Goal: Task Accomplishment & Management: Manage account settings

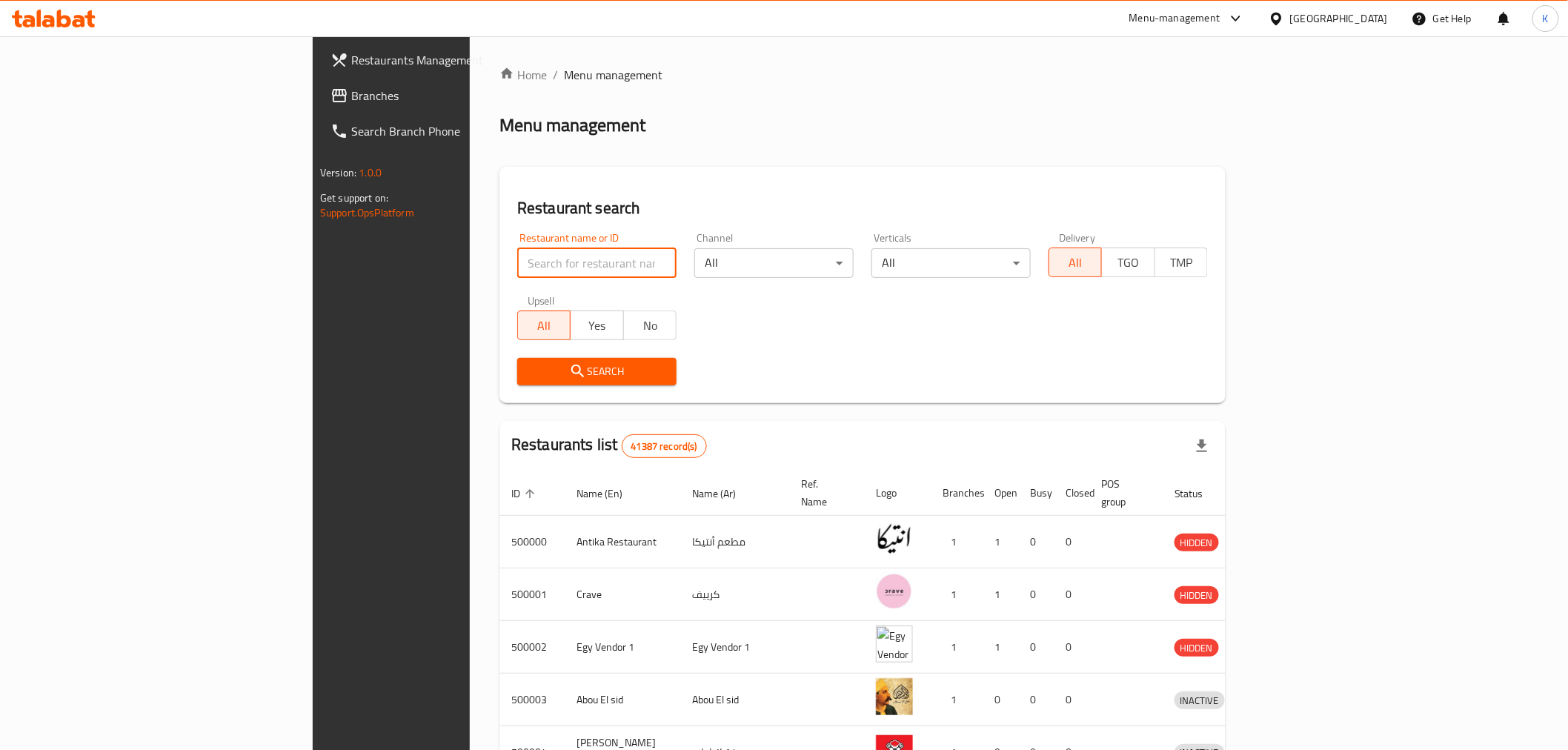
click at [517, 261] on input "search" at bounding box center [597, 263] width 160 height 30
paste input "678418"
type input "678418"
click at [529, 366] on span "Search" at bounding box center [597, 372] width 135 height 19
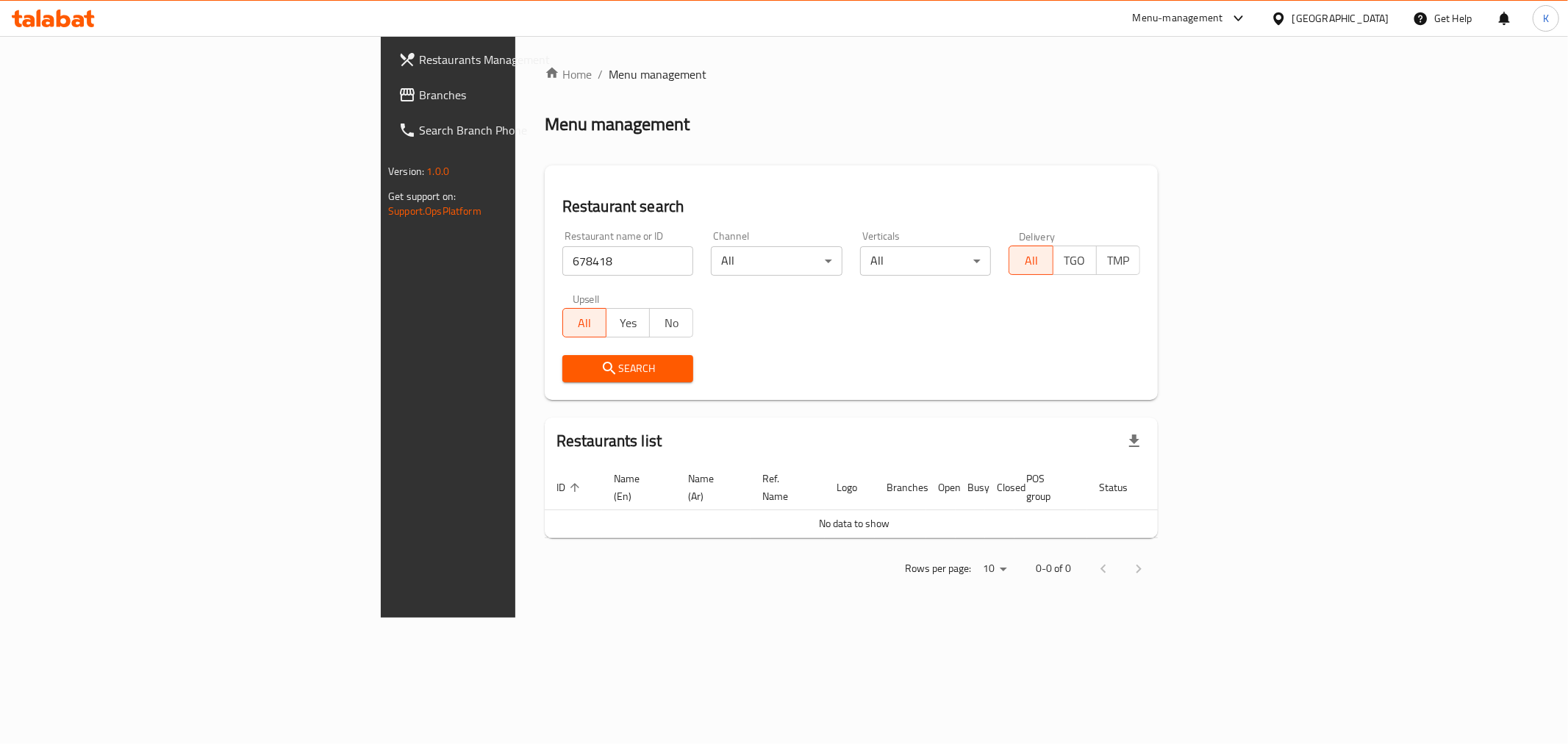
click at [387, 107] on link "Branches" at bounding box center [514, 95] width 255 height 36
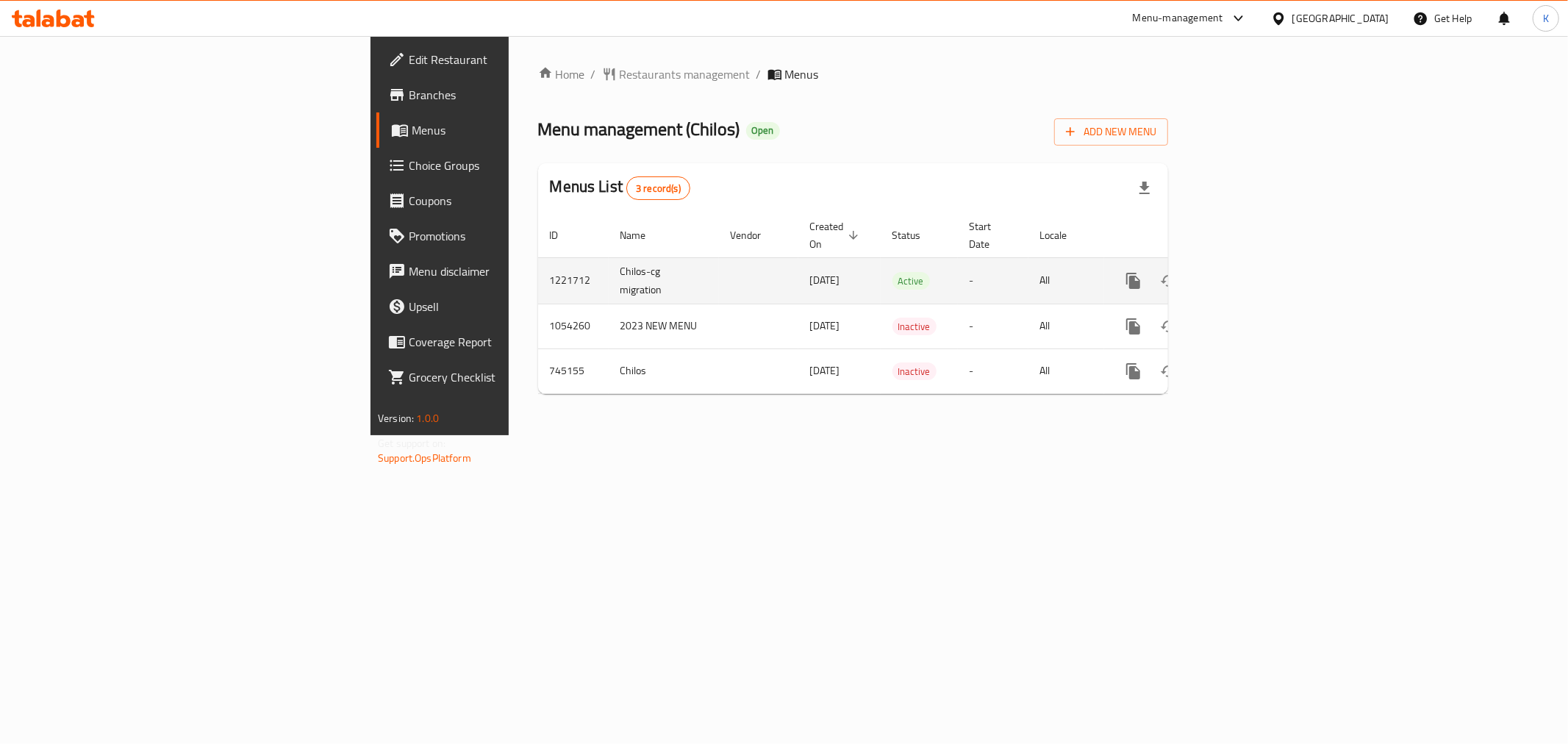
click at [1245, 274] on icon "enhanced table" at bounding box center [1239, 280] width 13 height 13
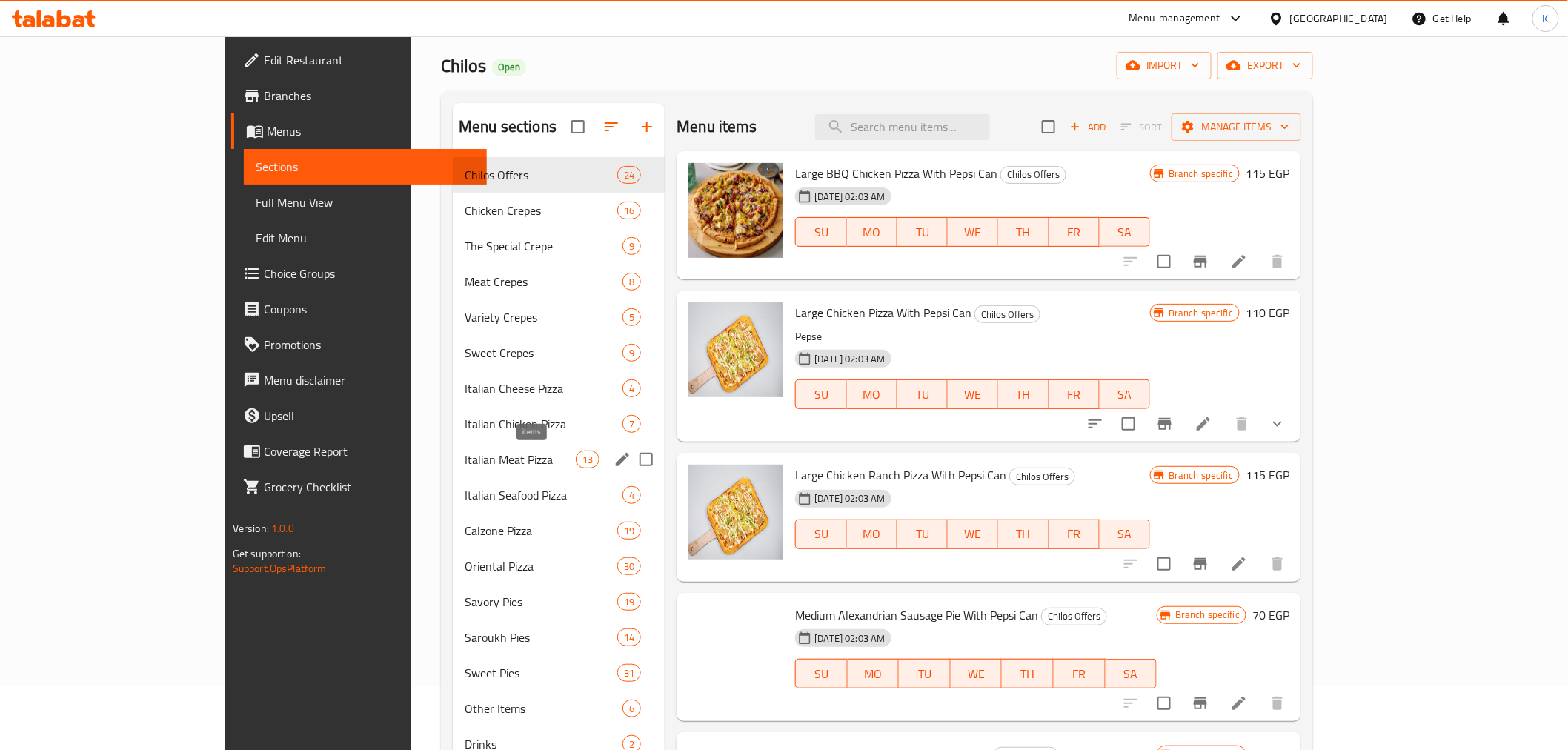
scroll to position [82, 0]
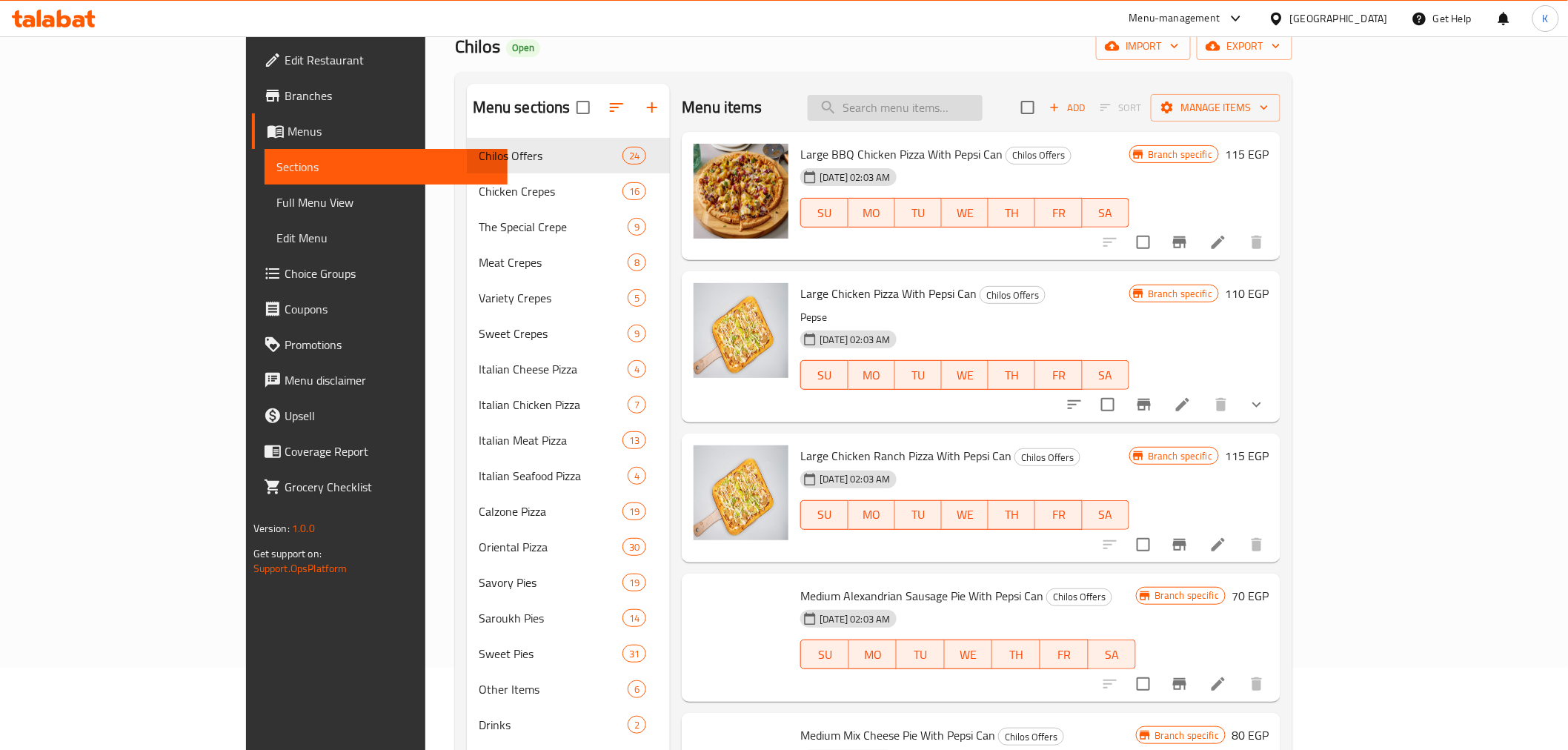
click at [983, 98] on input "search" at bounding box center [895, 107] width 175 height 26
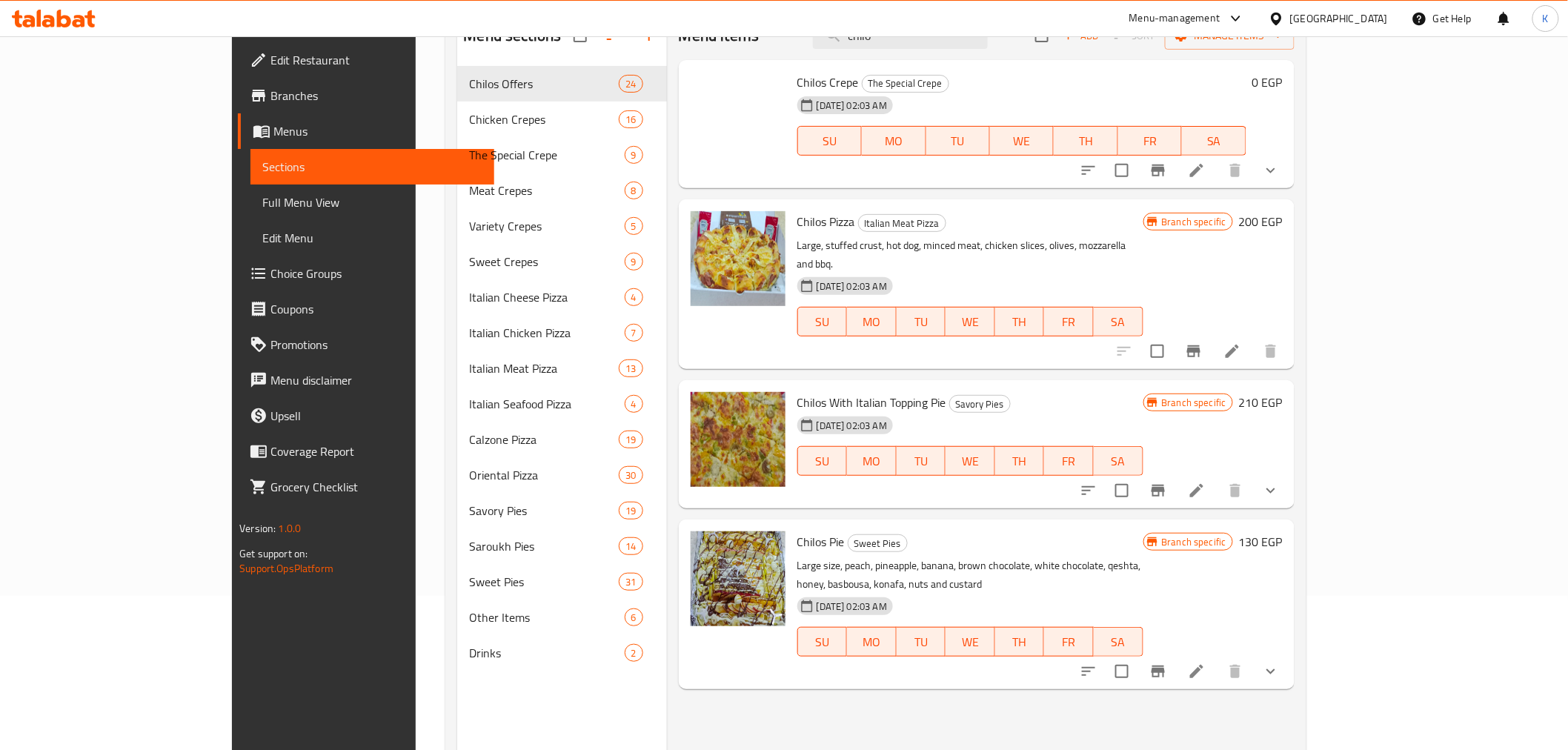
scroll to position [124, 0]
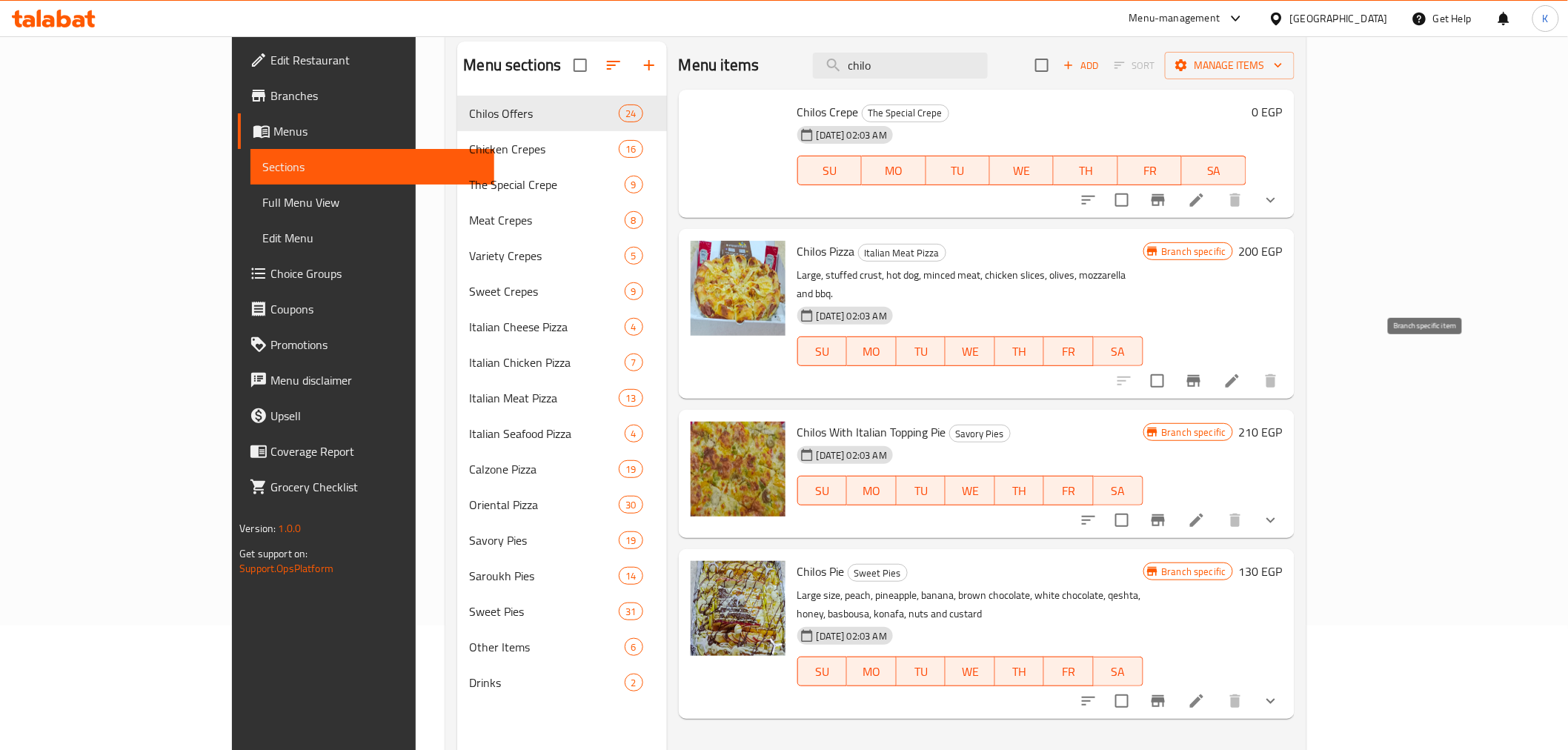
type input "chilo"
click at [1212, 363] on button "Branch-specific-item" at bounding box center [1194, 381] width 36 height 36
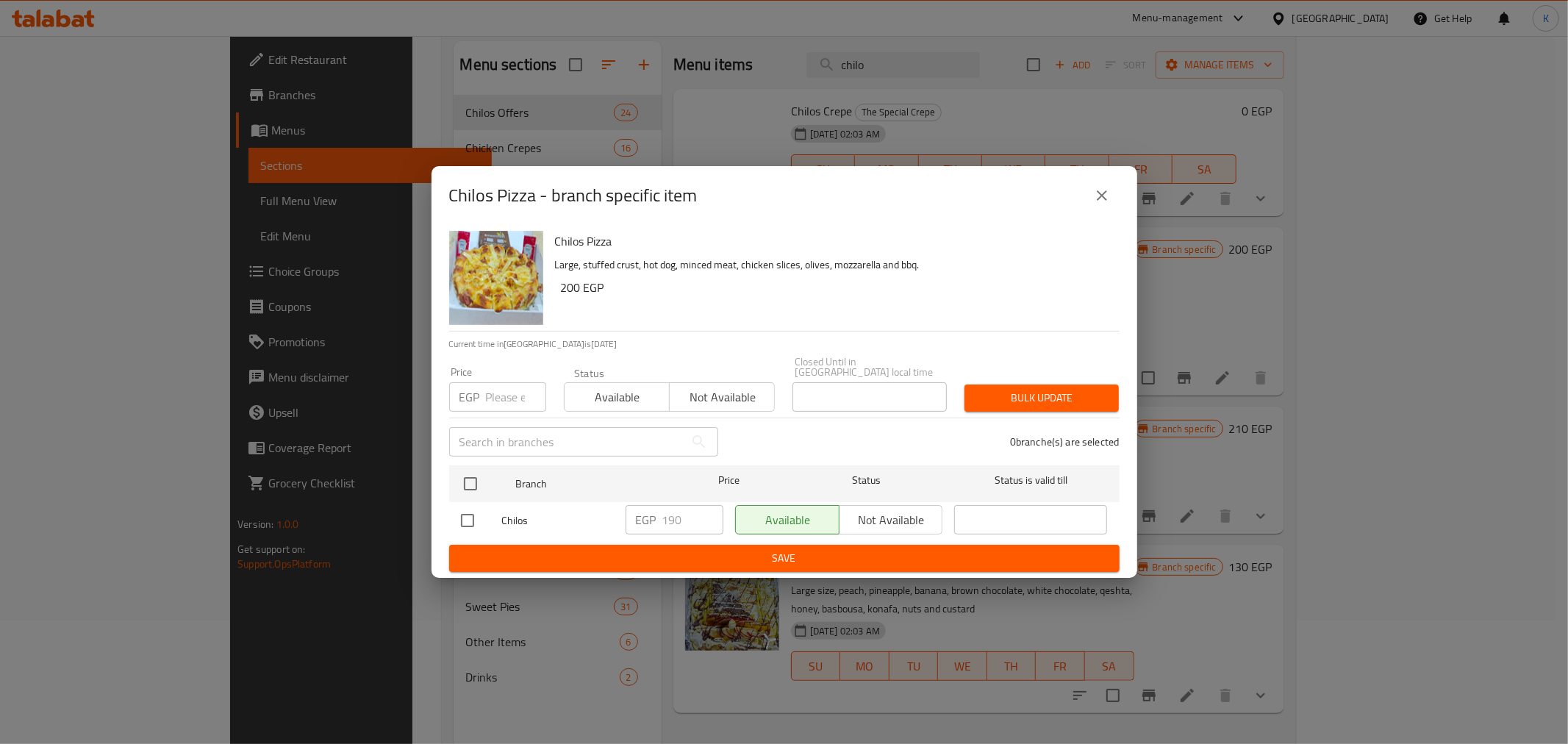
click at [1074, 201] on div "Chilos Pizza - branch specific item" at bounding box center [784, 195] width 671 height 36
click at [1095, 196] on icon "close" at bounding box center [1101, 195] width 18 height 18
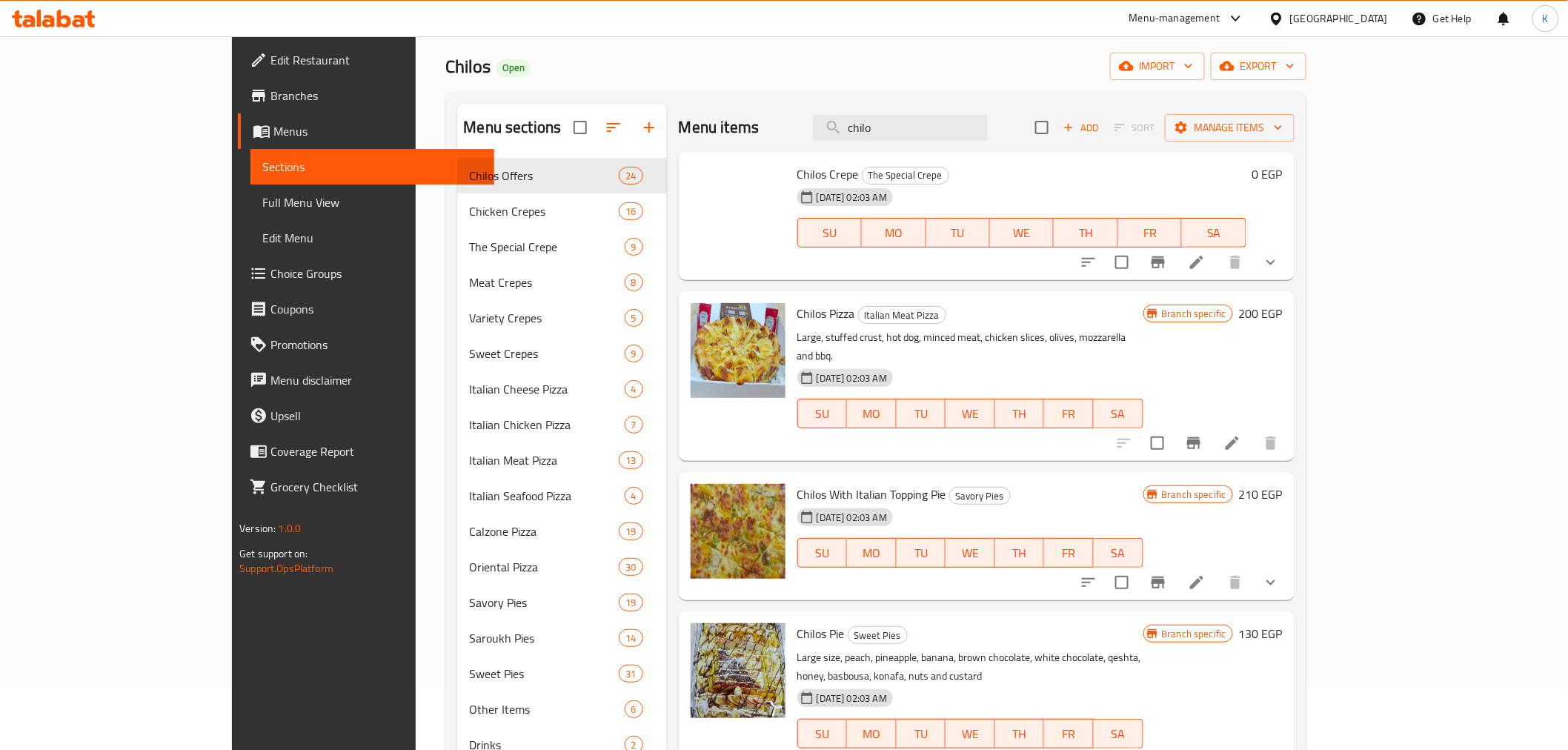
scroll to position [0, 0]
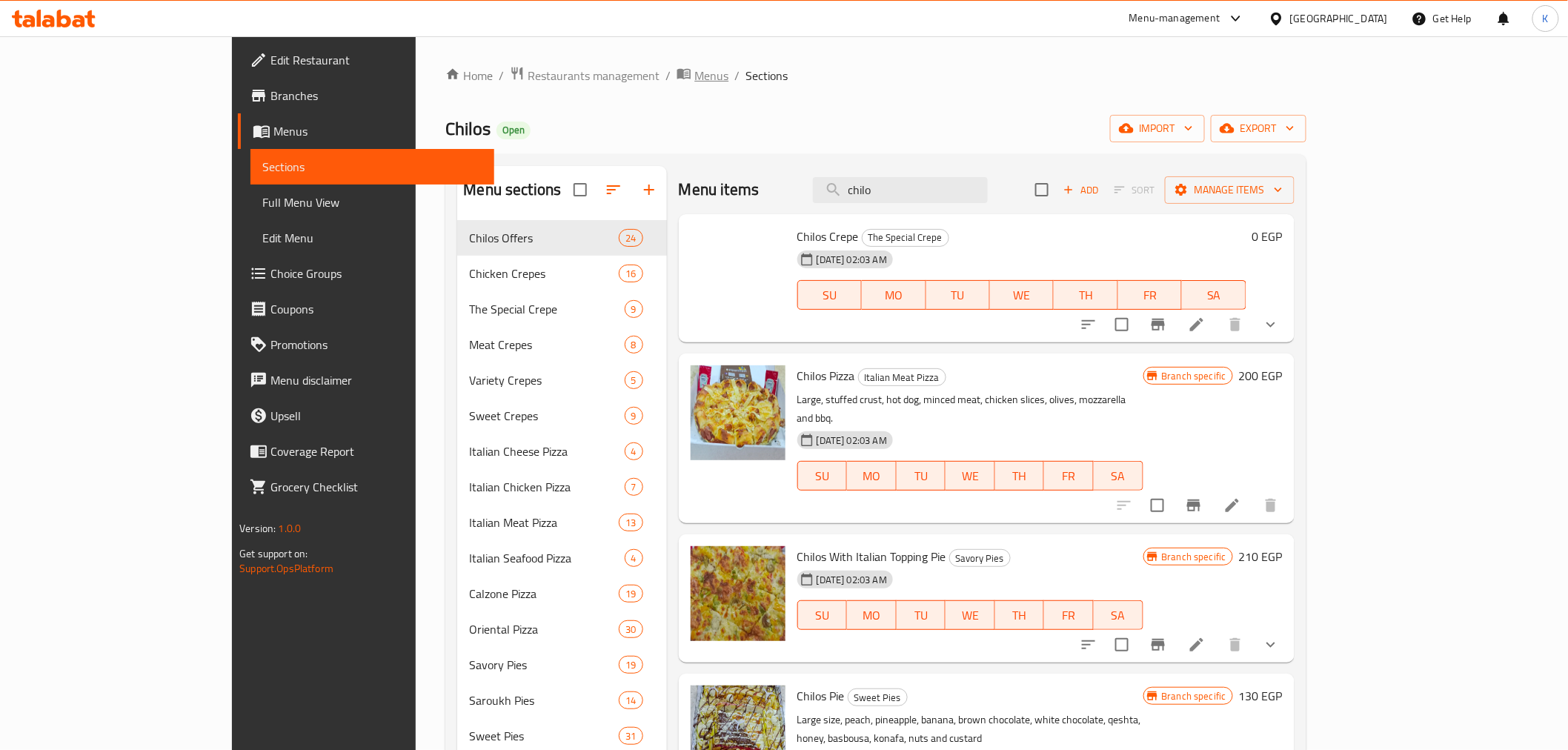
click at [694, 70] on span "Menus" at bounding box center [711, 75] width 34 height 18
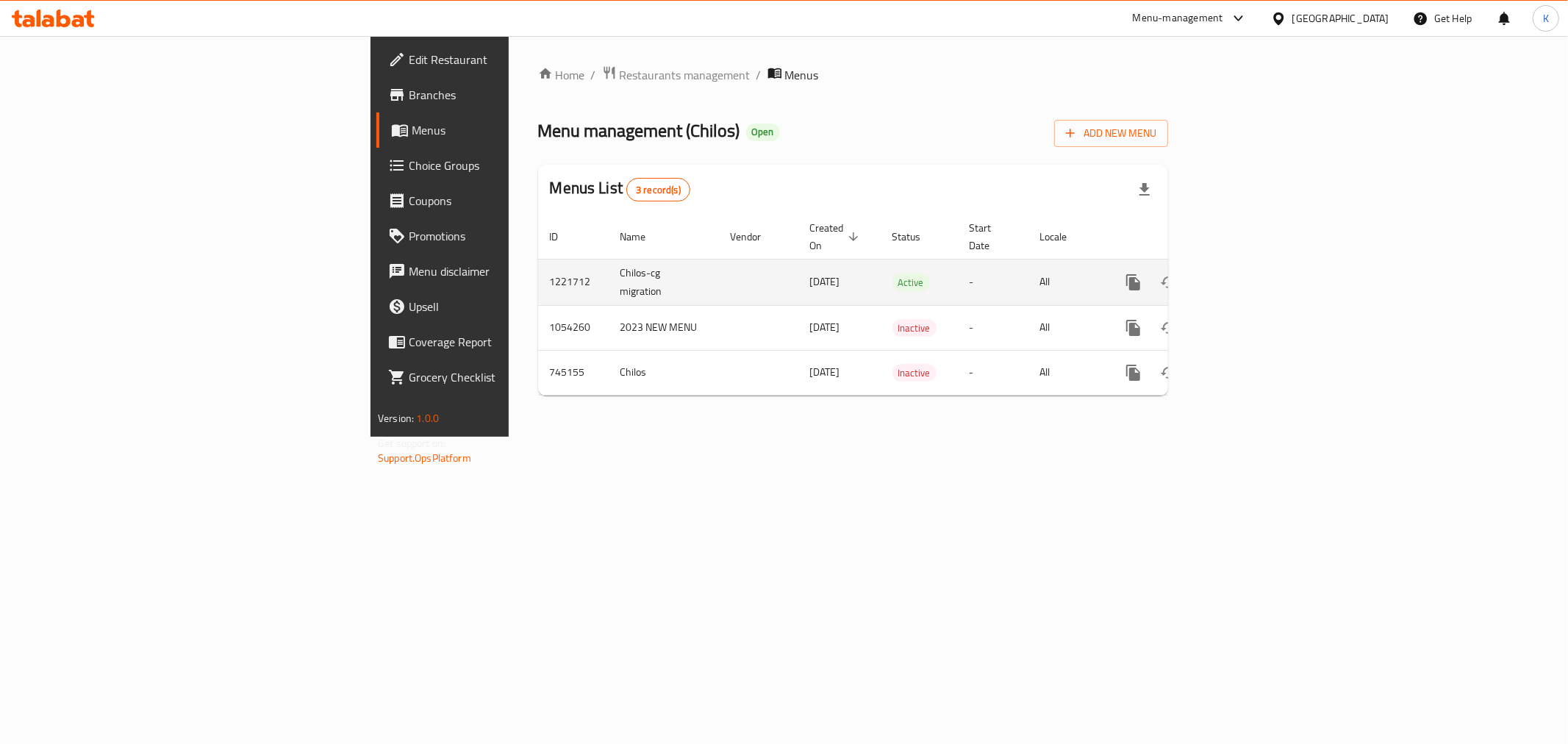
click at [1248, 273] on icon "enhanced table" at bounding box center [1239, 282] width 18 height 18
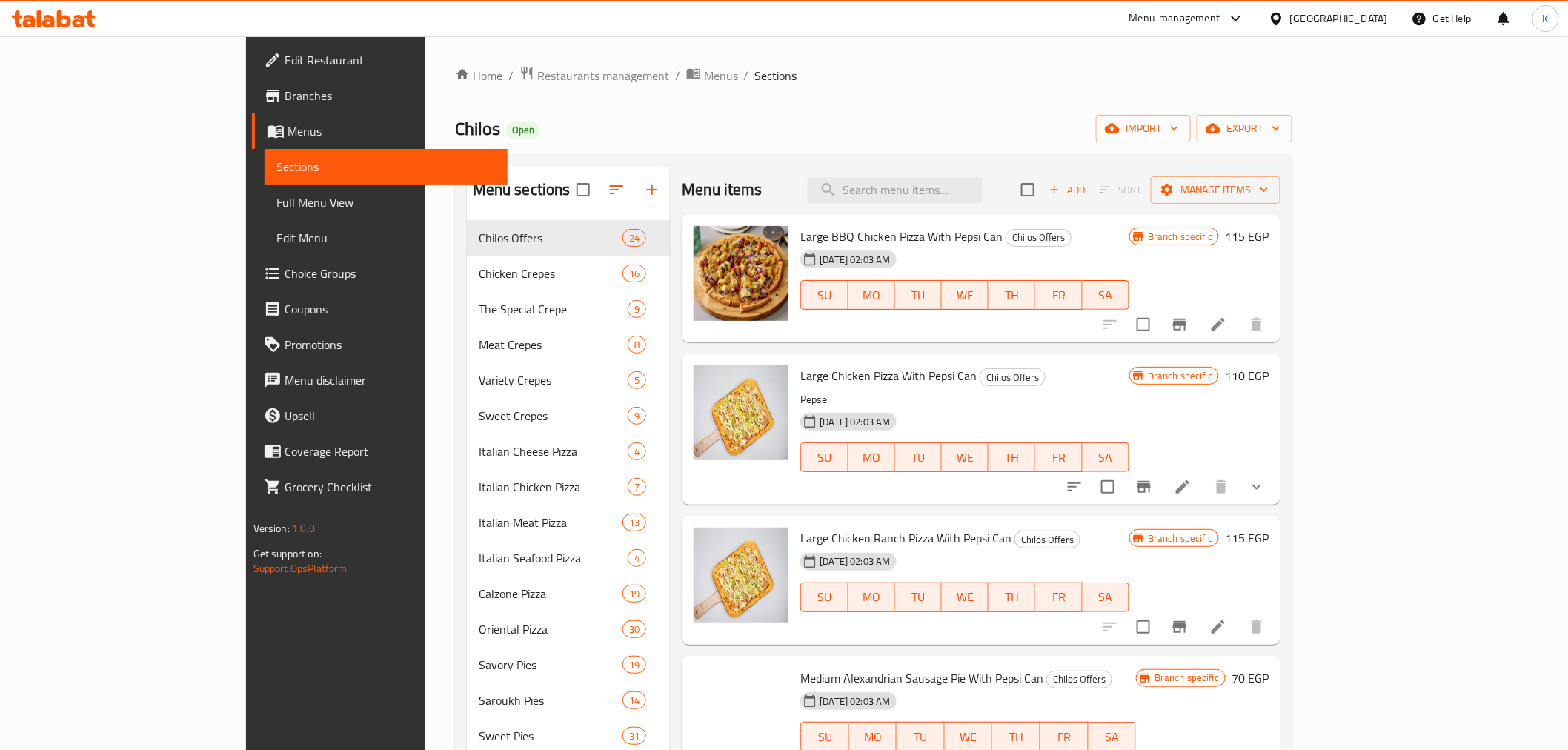
click at [895, 241] on span "Large BBQ Chicken Pizza With Pepsi Can" at bounding box center [902, 237] width 202 height 23
click at [817, 163] on div "Menu sections Chilos Offers 24 Chicken Crepes 16 The Special Crepe 9 Meat Crepe…" at bounding box center [874, 541] width 837 height 773
click at [983, 179] on input "search" at bounding box center [895, 190] width 175 height 26
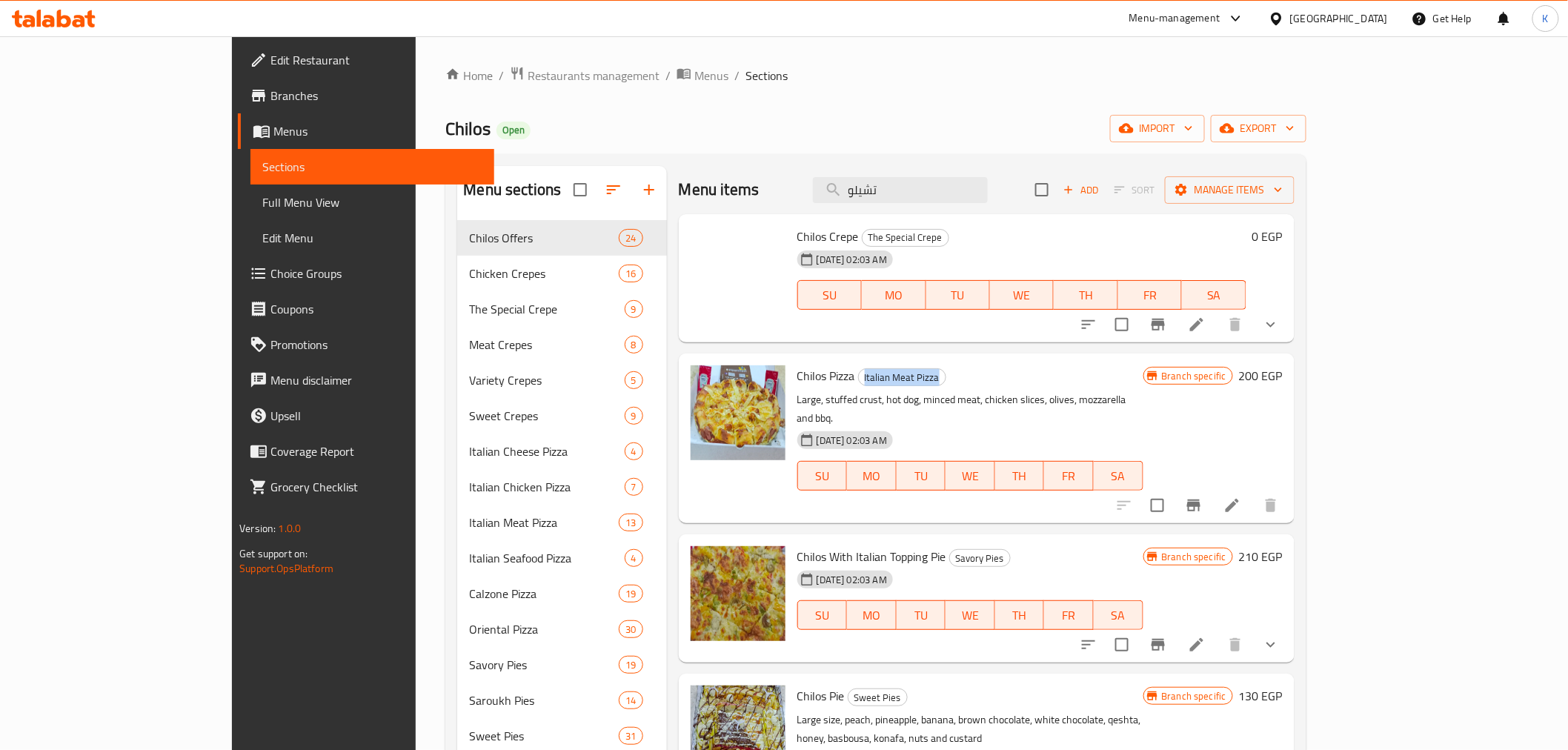
drag, startPoint x: 808, startPoint y: 378, endPoint x: 888, endPoint y: 377, distance: 80.0
click at [888, 377] on h6 "Chilos Pizza Italian Meat Pizza" at bounding box center [970, 376] width 346 height 21
click at [882, 380] on span "Italian Meat Pizza" at bounding box center [902, 377] width 86 height 17
drag, startPoint x: 882, startPoint y: 376, endPoint x: 795, endPoint y: 382, distance: 87.2
click at [798, 382] on h6 "Chilos Pizza Italian Meat Pizza" at bounding box center [970, 376] width 346 height 21
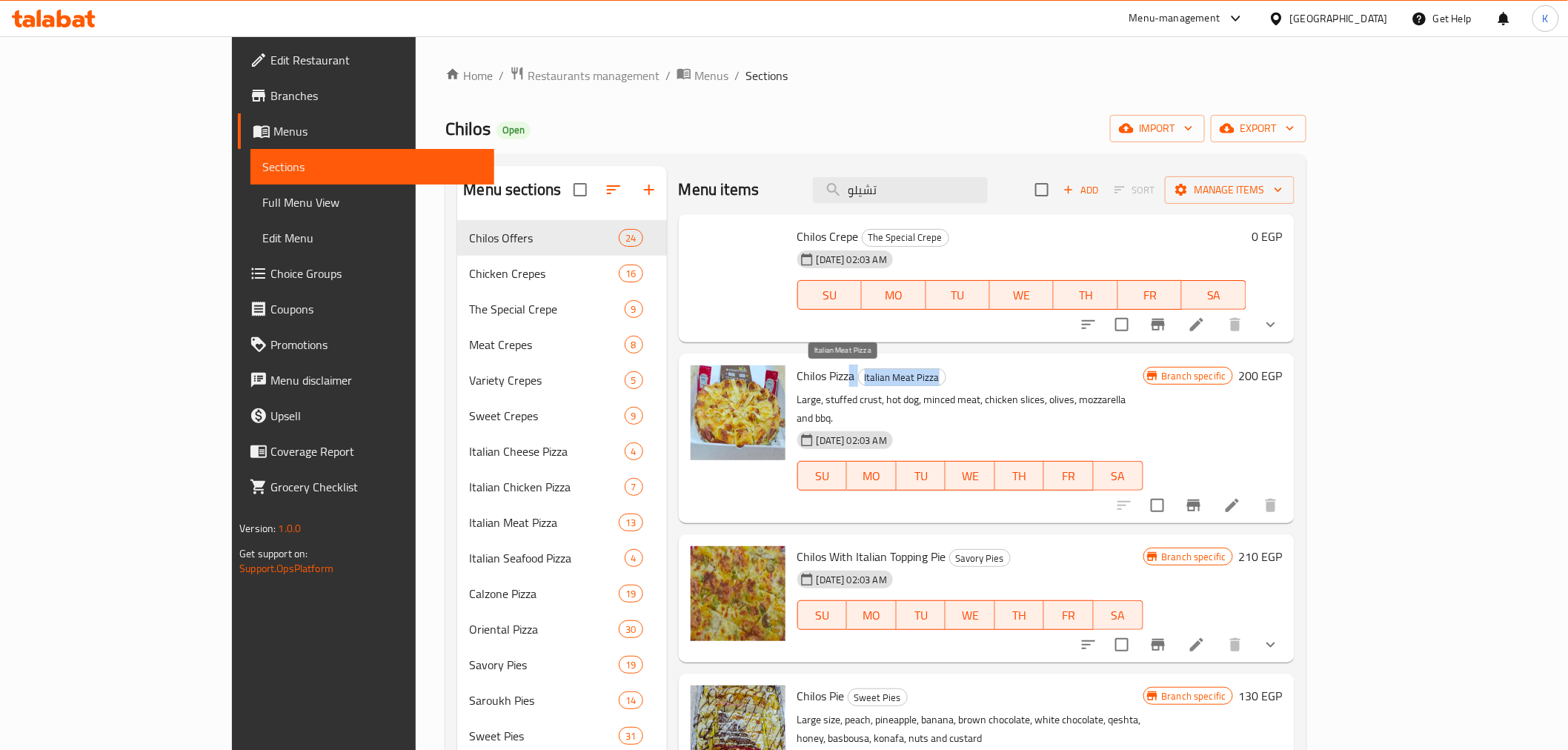
click at [859, 380] on span "Italian Meat Pizza" at bounding box center [902, 377] width 86 height 17
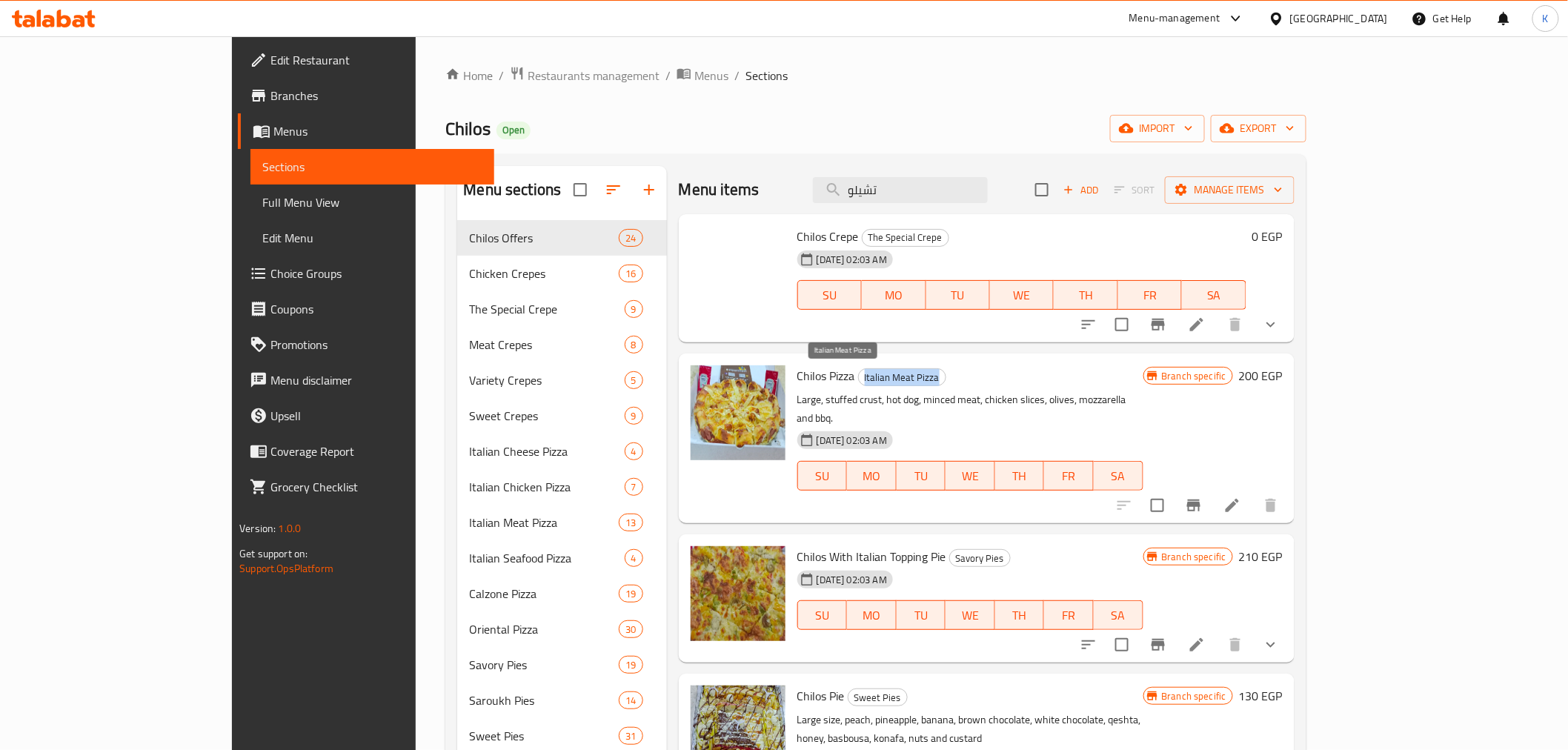
click at [859, 380] on span "Italian Meat Pizza" at bounding box center [902, 377] width 86 height 17
click at [863, 381] on span "Italian Meat Pizza" at bounding box center [902, 377] width 86 height 17
click at [886, 381] on h6 "Chilos Pizza Italian Meat Pizza" at bounding box center [970, 376] width 346 height 21
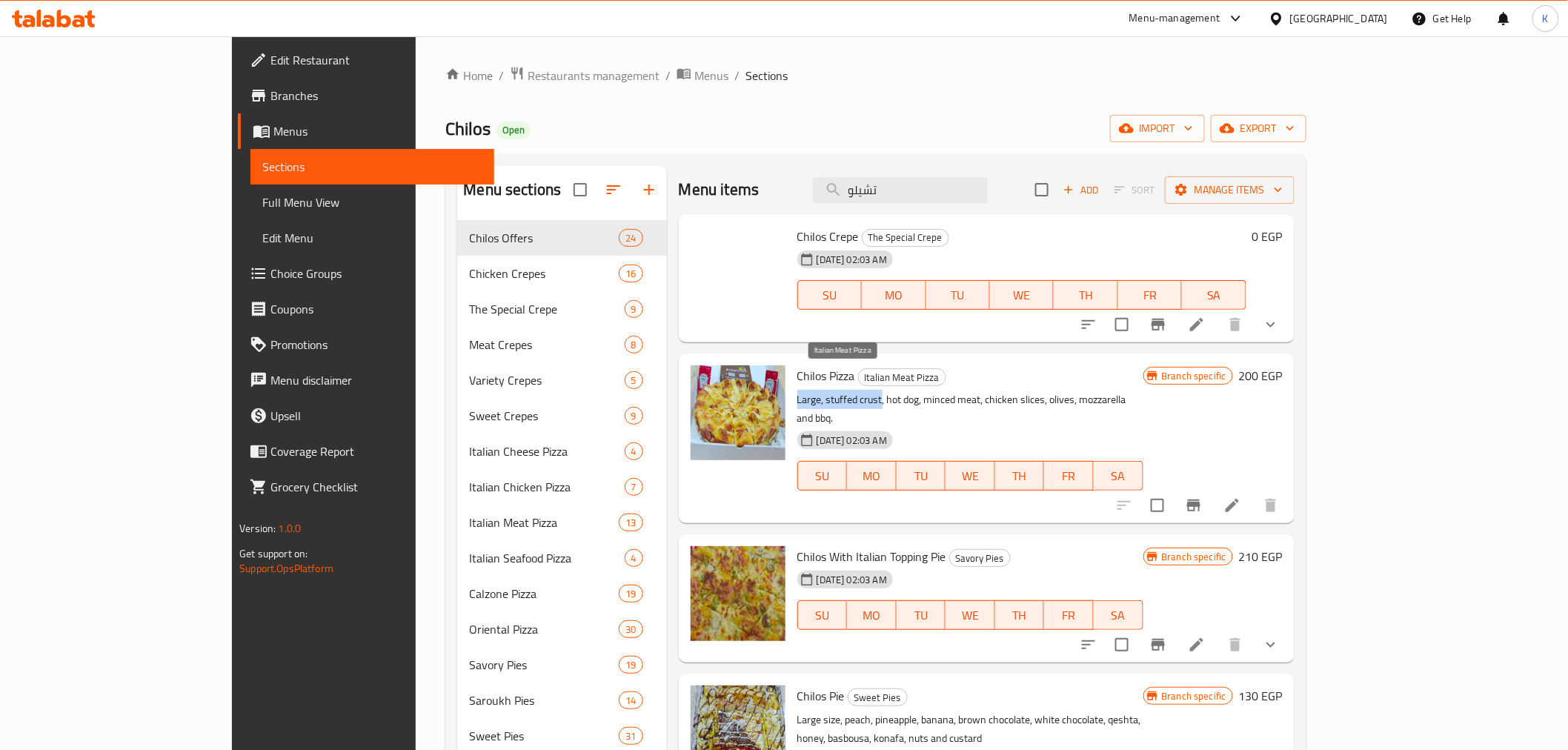
drag, startPoint x: 867, startPoint y: 384, endPoint x: 802, endPoint y: 387, distance: 65.1
click at [802, 387] on div "Chilos Pizza Italian Meat Pizza Large, stuffed crust, hot dog, minced meat, chi…" at bounding box center [970, 438] width 358 height 157
click at [859, 381] on span "Italian Meat Pizza" at bounding box center [902, 377] width 86 height 17
drag, startPoint x: 812, startPoint y: 382, endPoint x: 863, endPoint y: 379, distance: 51.1
click at [861, 380] on span "Italian Meat Pizza" at bounding box center [902, 377] width 86 height 17
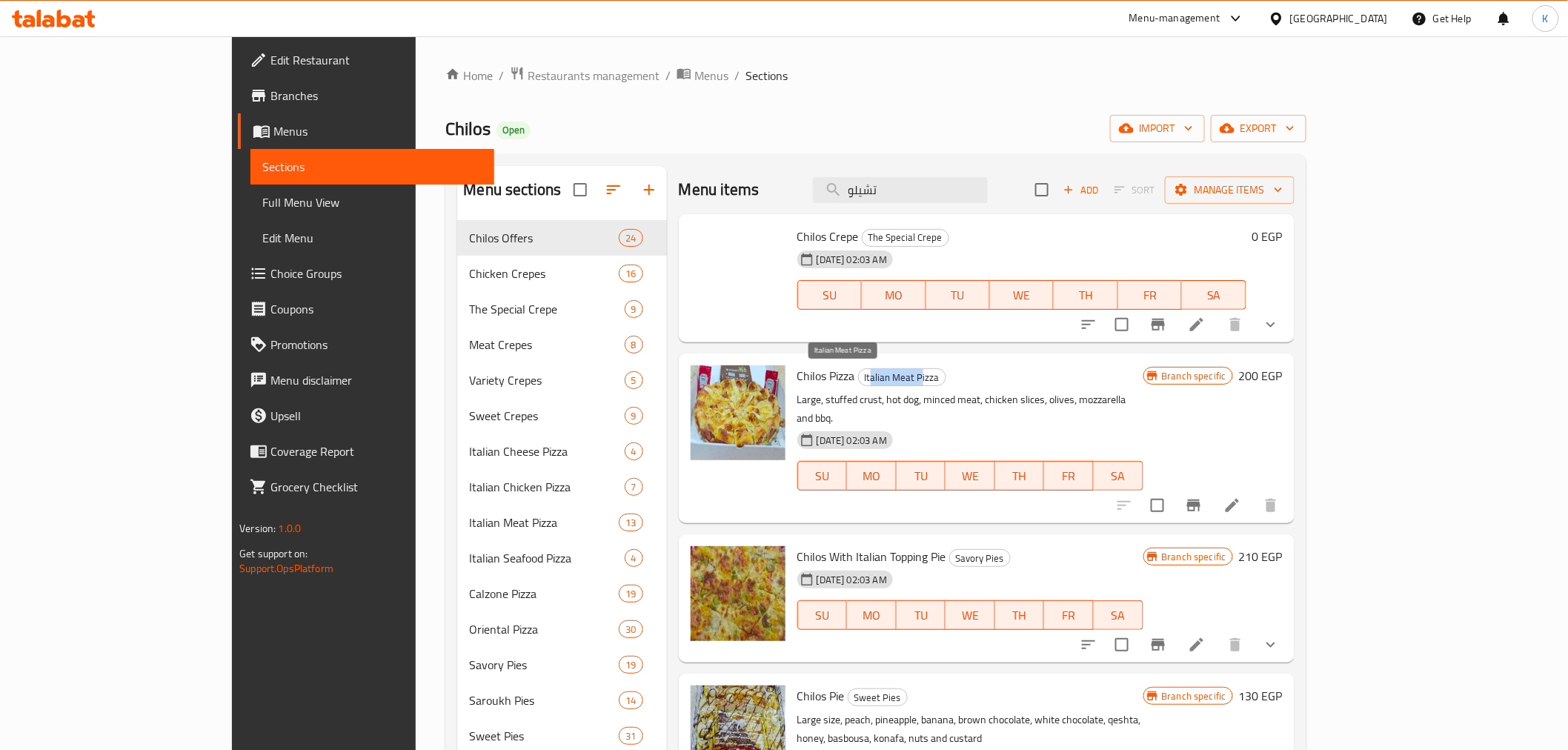
click at [863, 379] on span "Italian Meat Pizza" at bounding box center [902, 377] width 86 height 17
drag, startPoint x: 884, startPoint y: 378, endPoint x: 805, endPoint y: 380, distance: 79.0
click at [859, 380] on span "Italian Meat Pizza" at bounding box center [902, 377] width 86 height 17
click at [859, 379] on span "Italian Meat Pizza" at bounding box center [902, 377] width 86 height 17
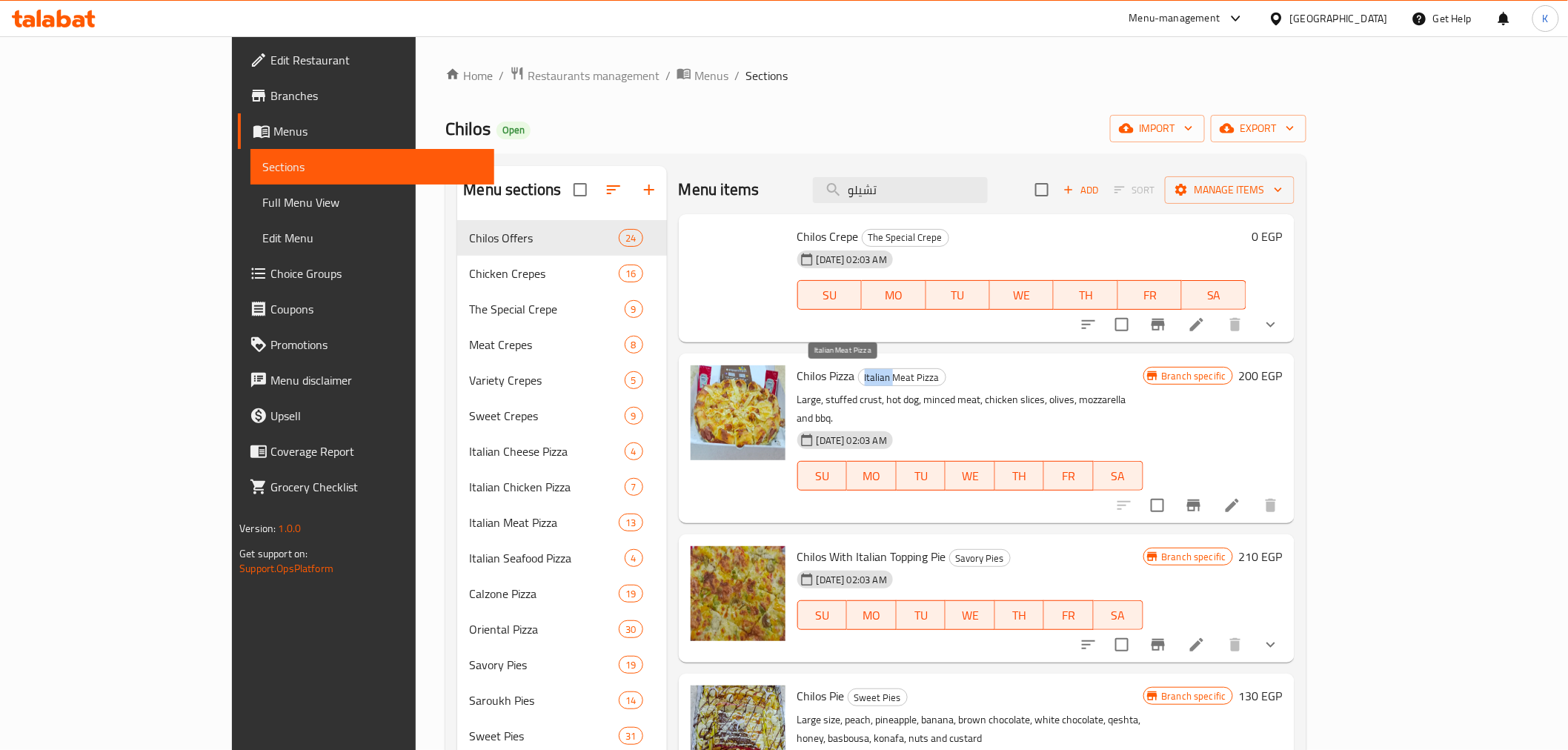
click at [859, 379] on span "Italian Meat Pizza" at bounding box center [902, 377] width 86 height 17
click at [859, 374] on span "Italian Meat Pizza" at bounding box center [902, 377] width 86 height 17
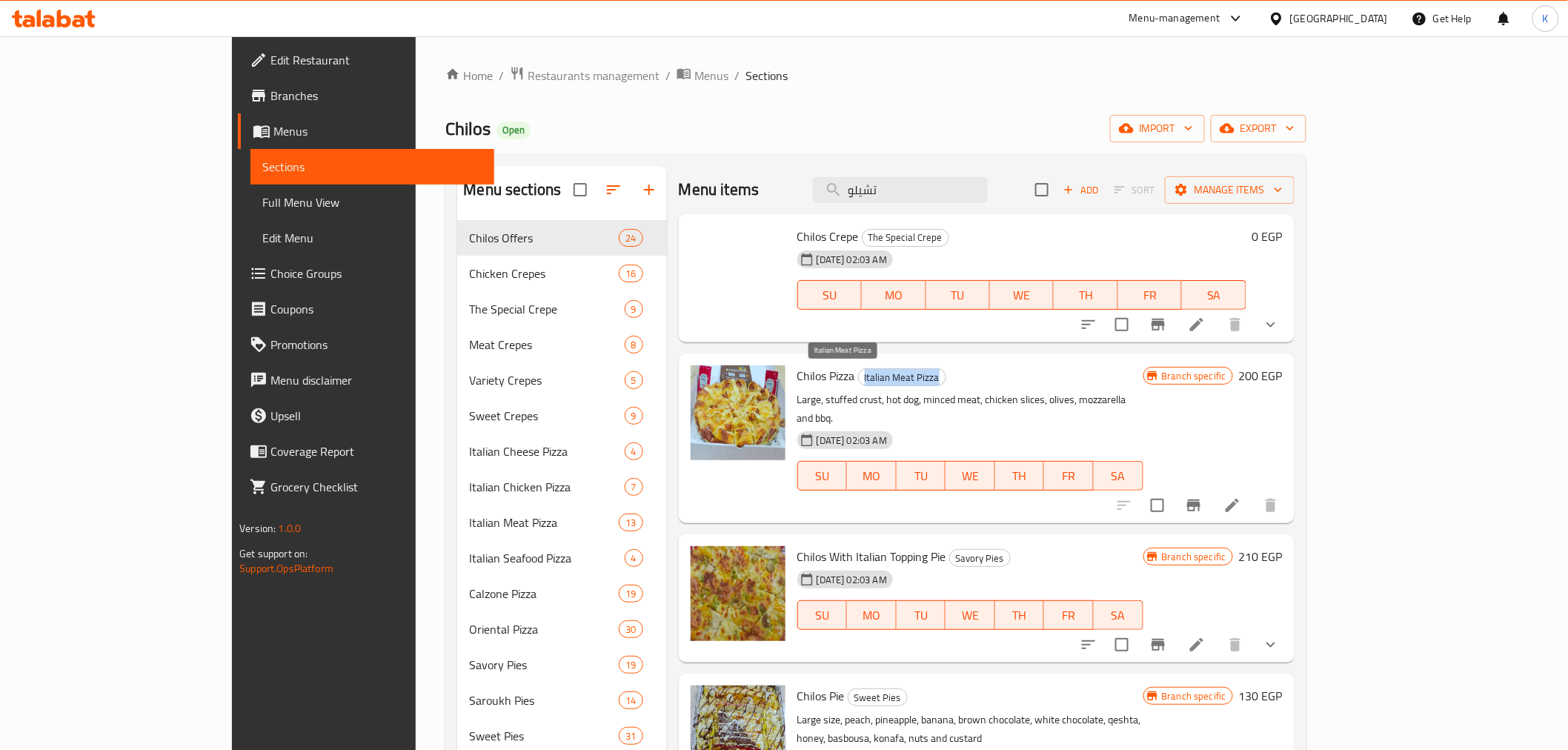
click at [863, 380] on span "Italian Meat Pizza" at bounding box center [902, 377] width 86 height 17
click at [873, 382] on span "Italian Meat Pizza" at bounding box center [902, 377] width 86 height 17
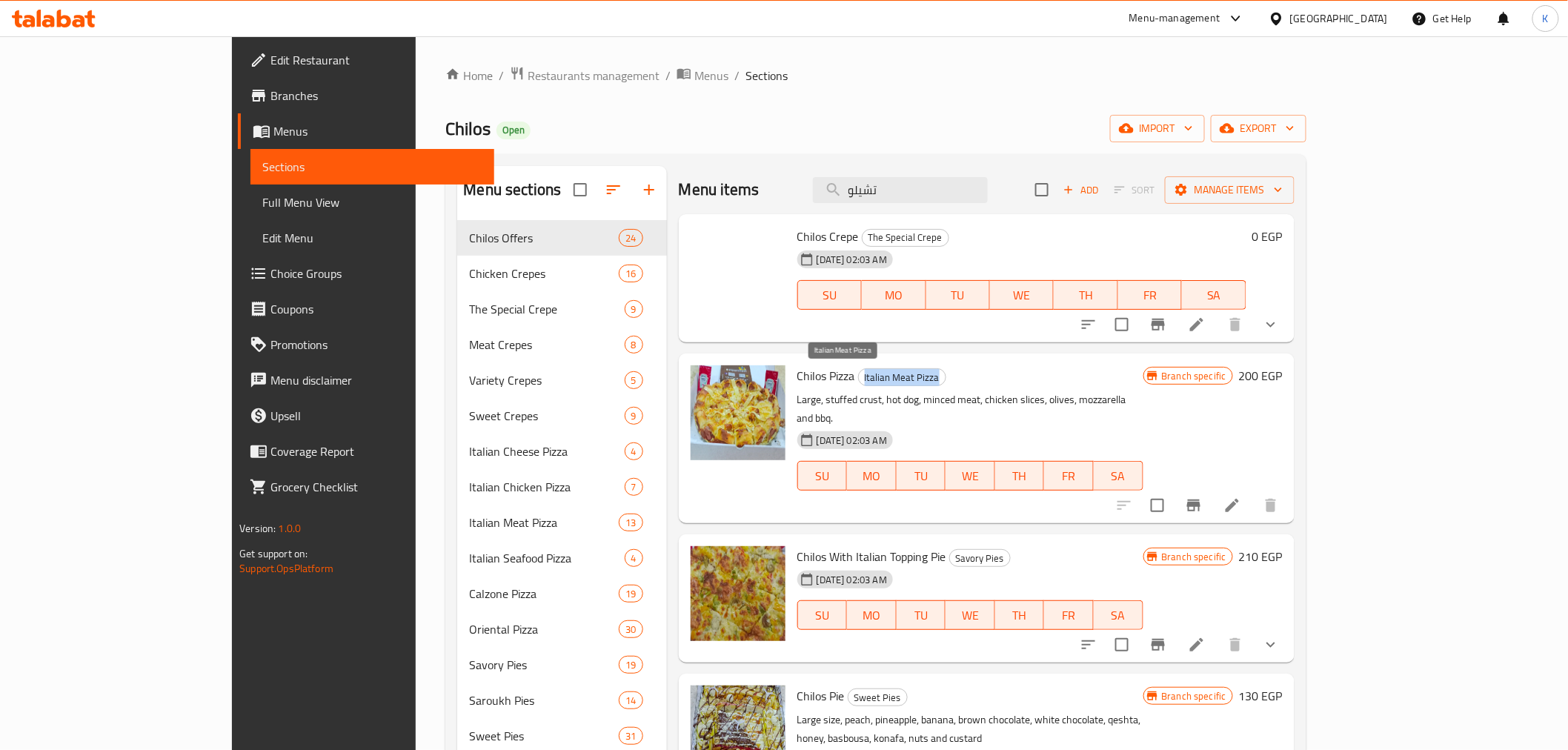
click at [873, 382] on span "Italian Meat Pizza" at bounding box center [902, 377] width 86 height 17
click at [882, 380] on span "Italian Meat Pizza" at bounding box center [902, 377] width 86 height 17
click at [867, 380] on span "Italian Meat Pizza" at bounding box center [902, 377] width 86 height 17
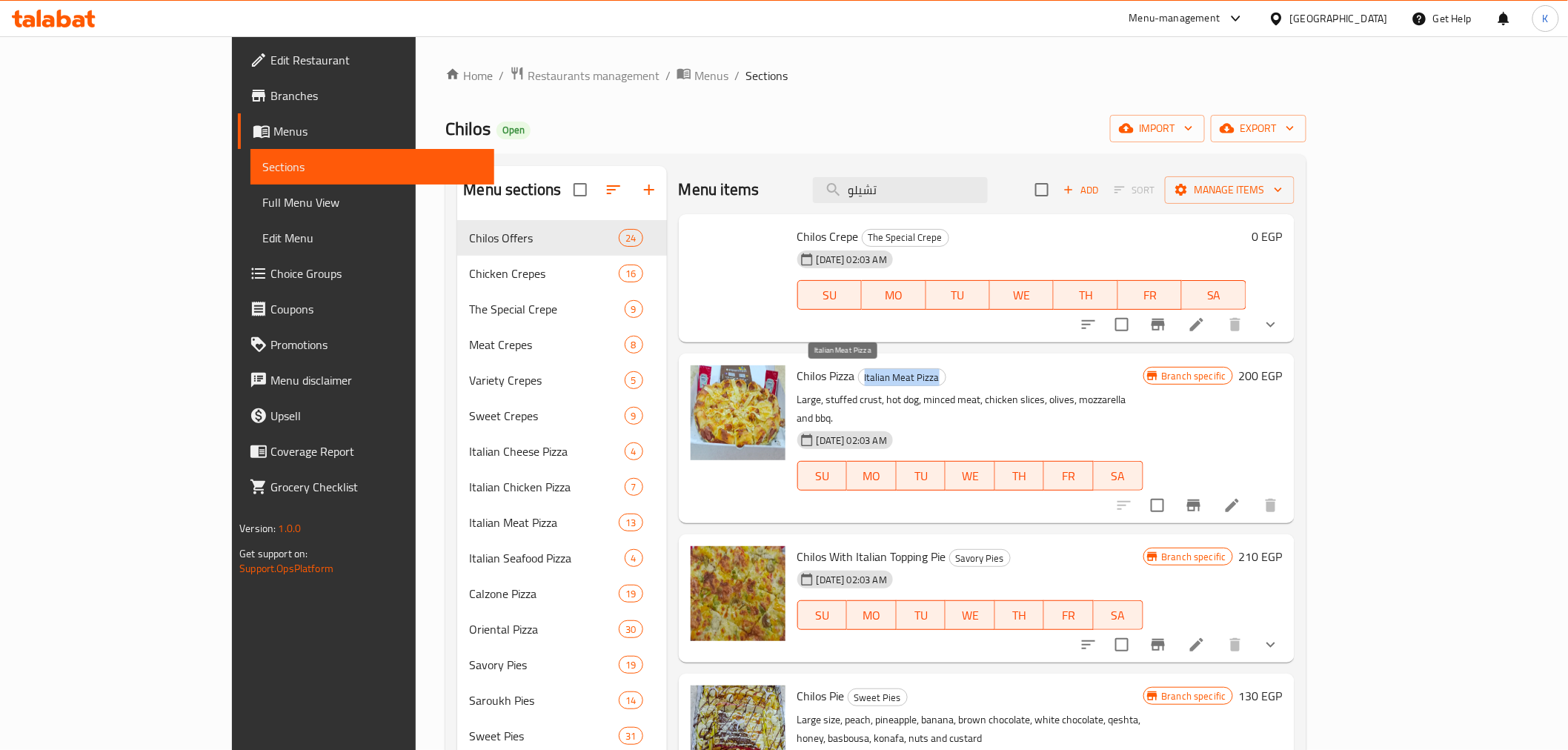
click at [867, 380] on span "Italian Meat Pizza" at bounding box center [902, 377] width 86 height 17
drag, startPoint x: 1462, startPoint y: 382, endPoint x: 1395, endPoint y: 378, distance: 67.1
click at [1233, 378] on span "Branch specific" at bounding box center [1194, 376] width 76 height 14
drag, startPoint x: 886, startPoint y: 377, endPoint x: 788, endPoint y: 380, distance: 98.0
click at [799, 378] on h6 "Chilos Pizza Italian Meat Pizza" at bounding box center [970, 376] width 346 height 21
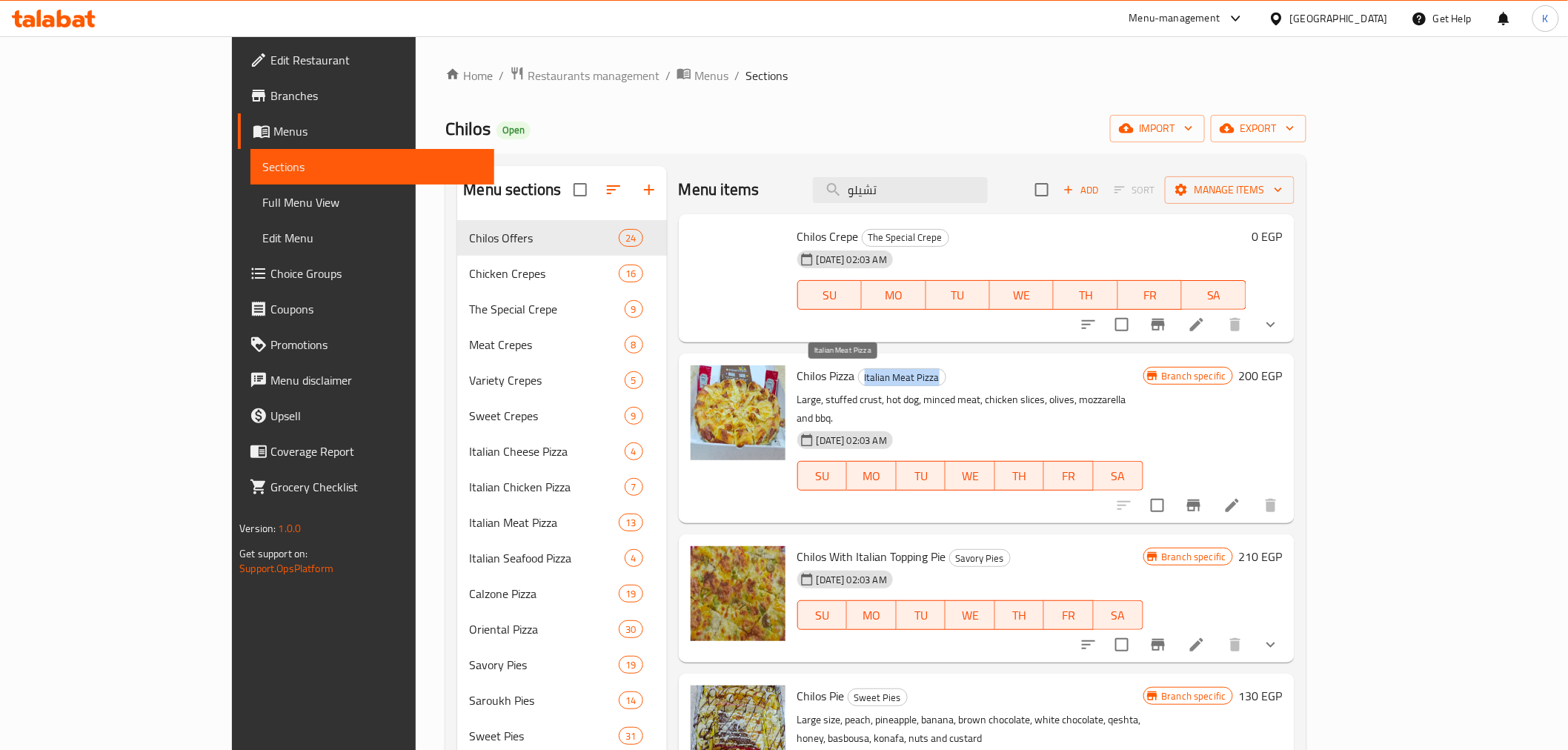
click at [859, 381] on span "Italian Meat Pizza" at bounding box center [902, 377] width 86 height 17
click at [881, 386] on span "Italian Meat Pizza" at bounding box center [902, 377] width 86 height 17
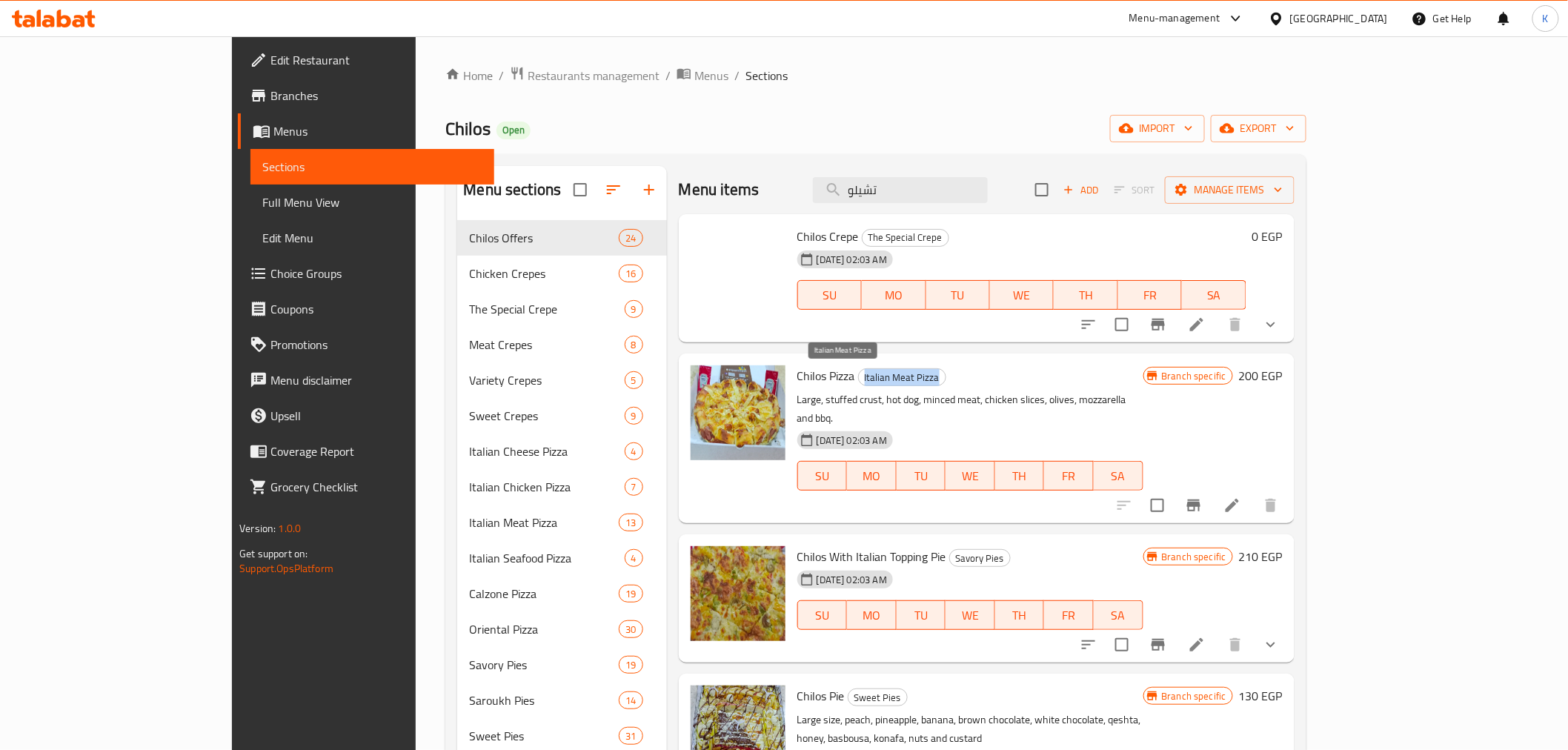
click at [881, 386] on span "Italian Meat Pizza" at bounding box center [902, 377] width 86 height 17
click at [880, 380] on span "Italian Meat Pizza" at bounding box center [902, 377] width 86 height 17
click at [870, 380] on span "Italian Meat Pizza" at bounding box center [902, 377] width 86 height 17
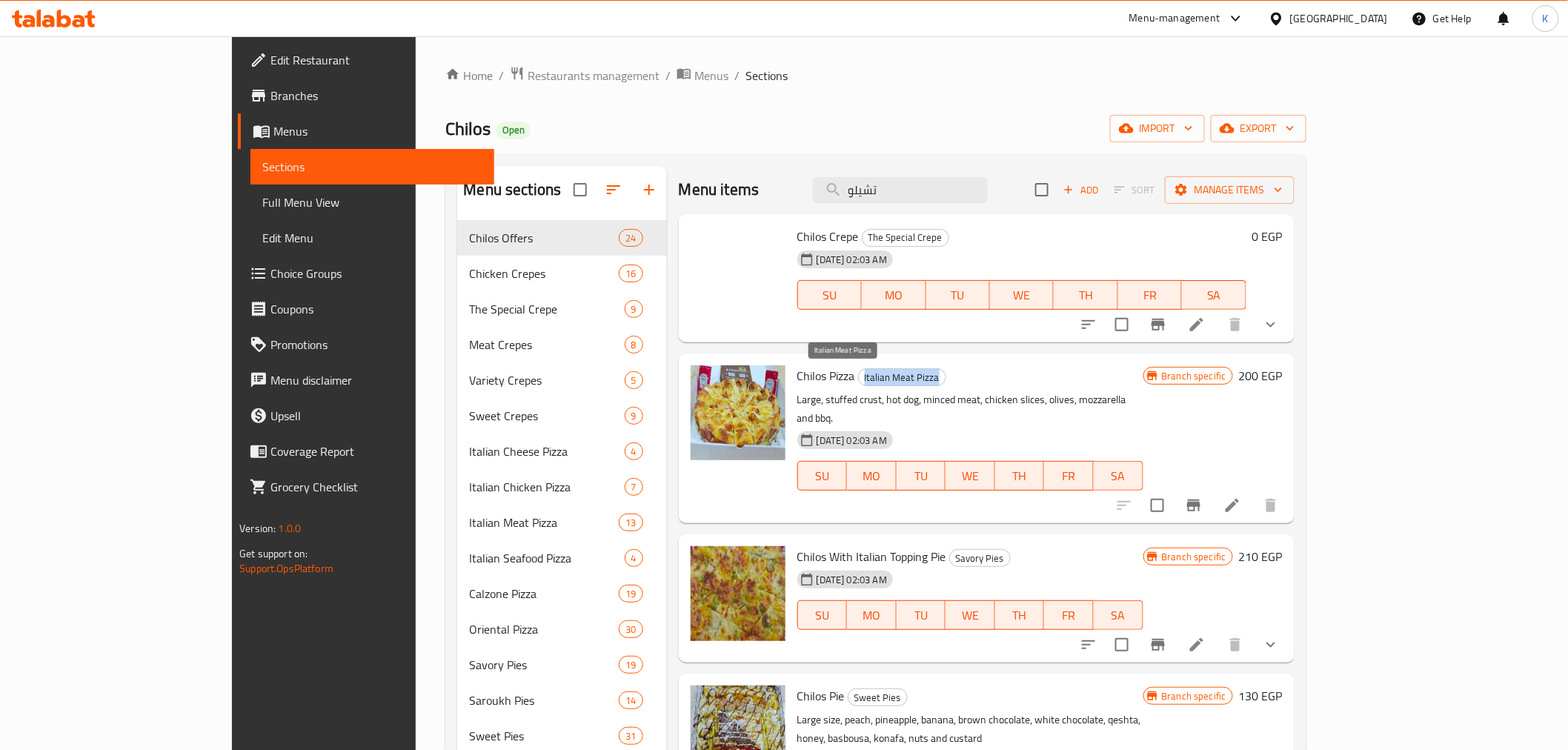
click at [870, 380] on span "Italian Meat Pizza" at bounding box center [902, 377] width 86 height 17
click at [847, 391] on p "Large, stuffed crust, hot dog, minced meat, chicken slices, olives, mozzarella …" at bounding box center [970, 409] width 346 height 37
click at [859, 373] on span "Italian Meat Pizza" at bounding box center [902, 377] width 86 height 17
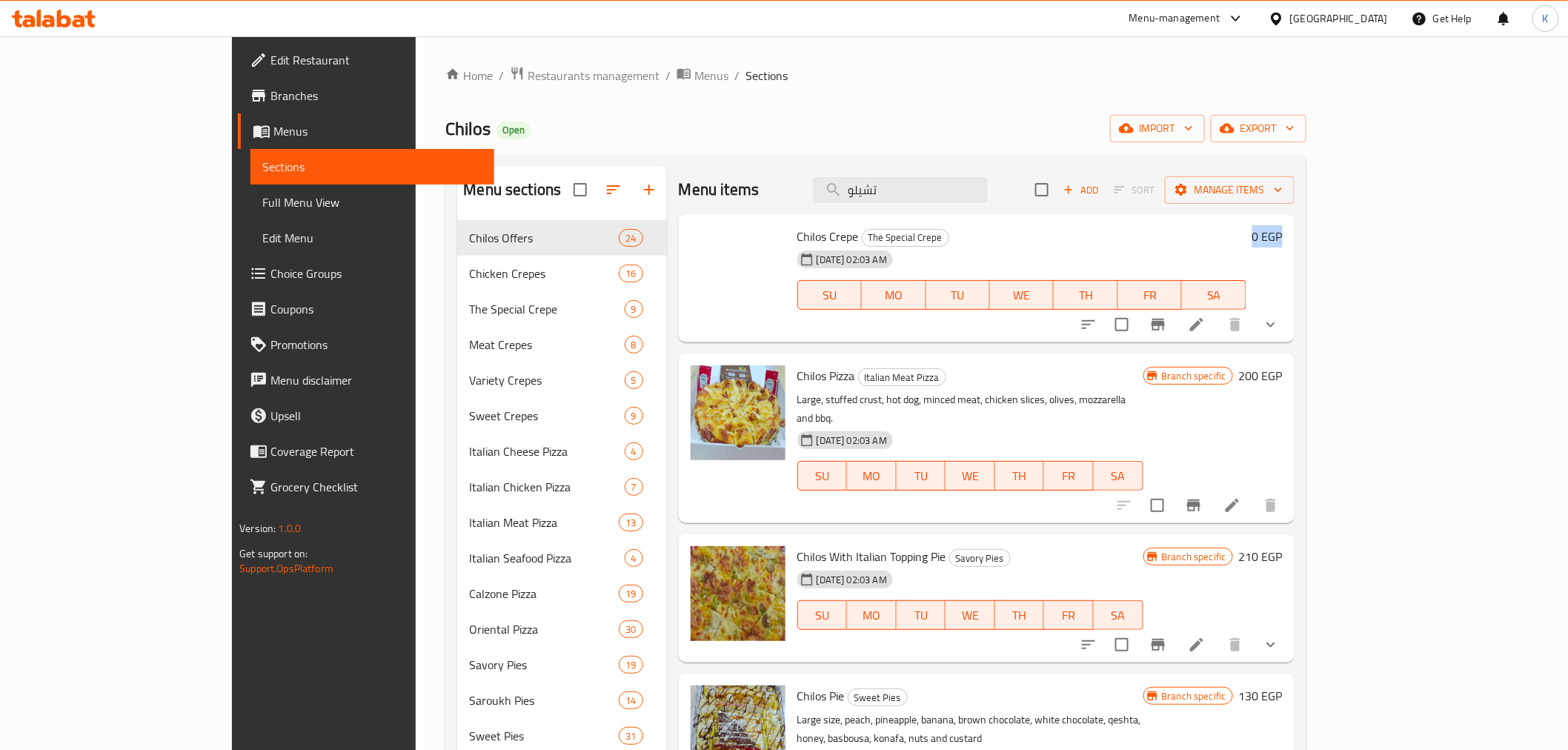
drag, startPoint x: 1516, startPoint y: 236, endPoint x: 1478, endPoint y: 237, distance: 38.0
click at [1289, 237] on div "Chilos Crepe The Special Crepe 03-02-2024 02:03 AM SU MO TU WE TH FR SA 0 EGP" at bounding box center [1040, 279] width 497 height 117
click at [1247, 237] on h6 "Chilos Crepe The Special Crepe" at bounding box center [1022, 236] width 449 height 21
drag, startPoint x: 888, startPoint y: 535, endPoint x: 742, endPoint y: 526, distance: 146.3
click at [798, 546] on h6 "Chilos With Italian Topping Pie Savory Pies" at bounding box center [970, 556] width 346 height 21
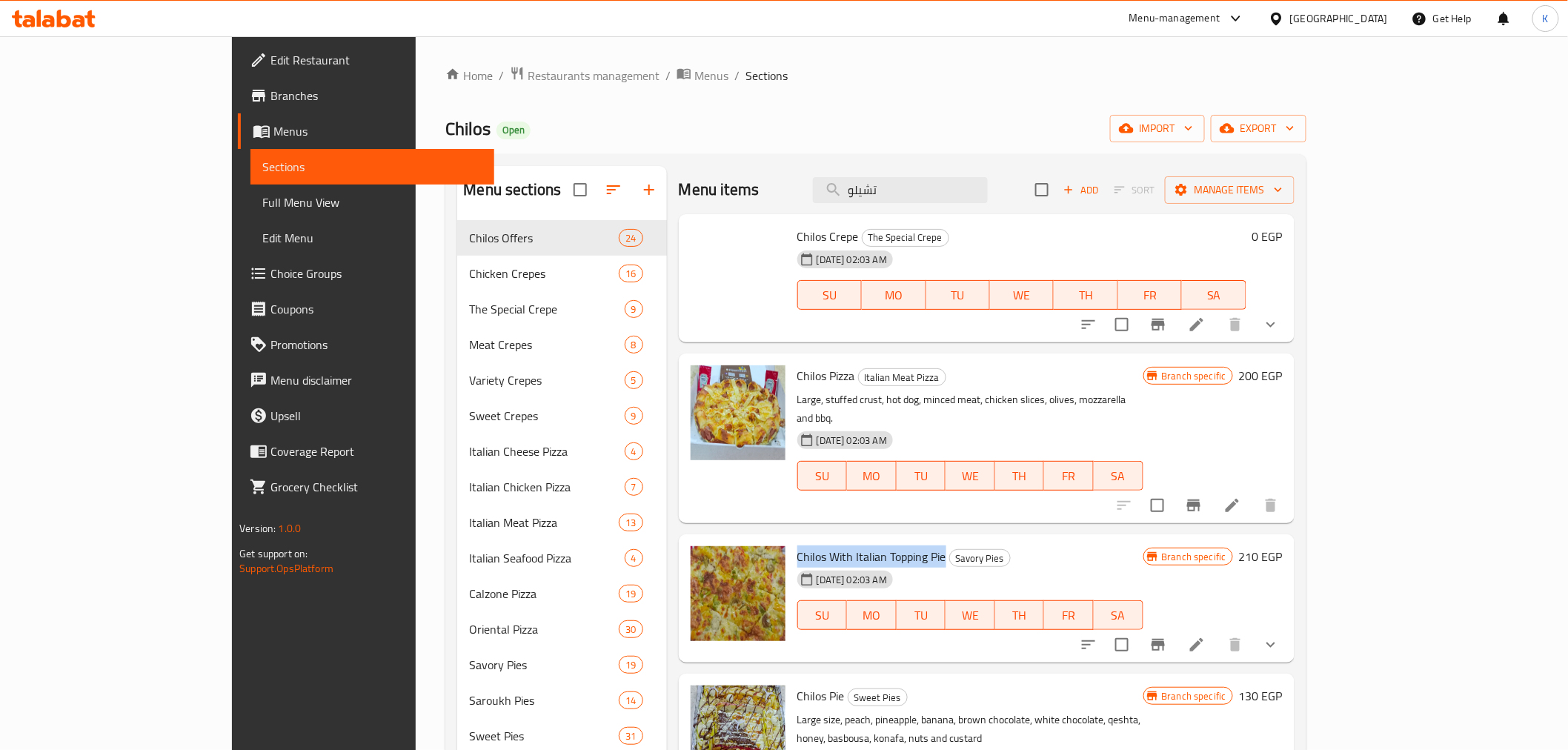
click at [798, 545] on span "Chilos With Italian Topping Pie" at bounding box center [872, 556] width 149 height 23
drag, startPoint x: 816, startPoint y: 184, endPoint x: 769, endPoint y: 187, distance: 47.1
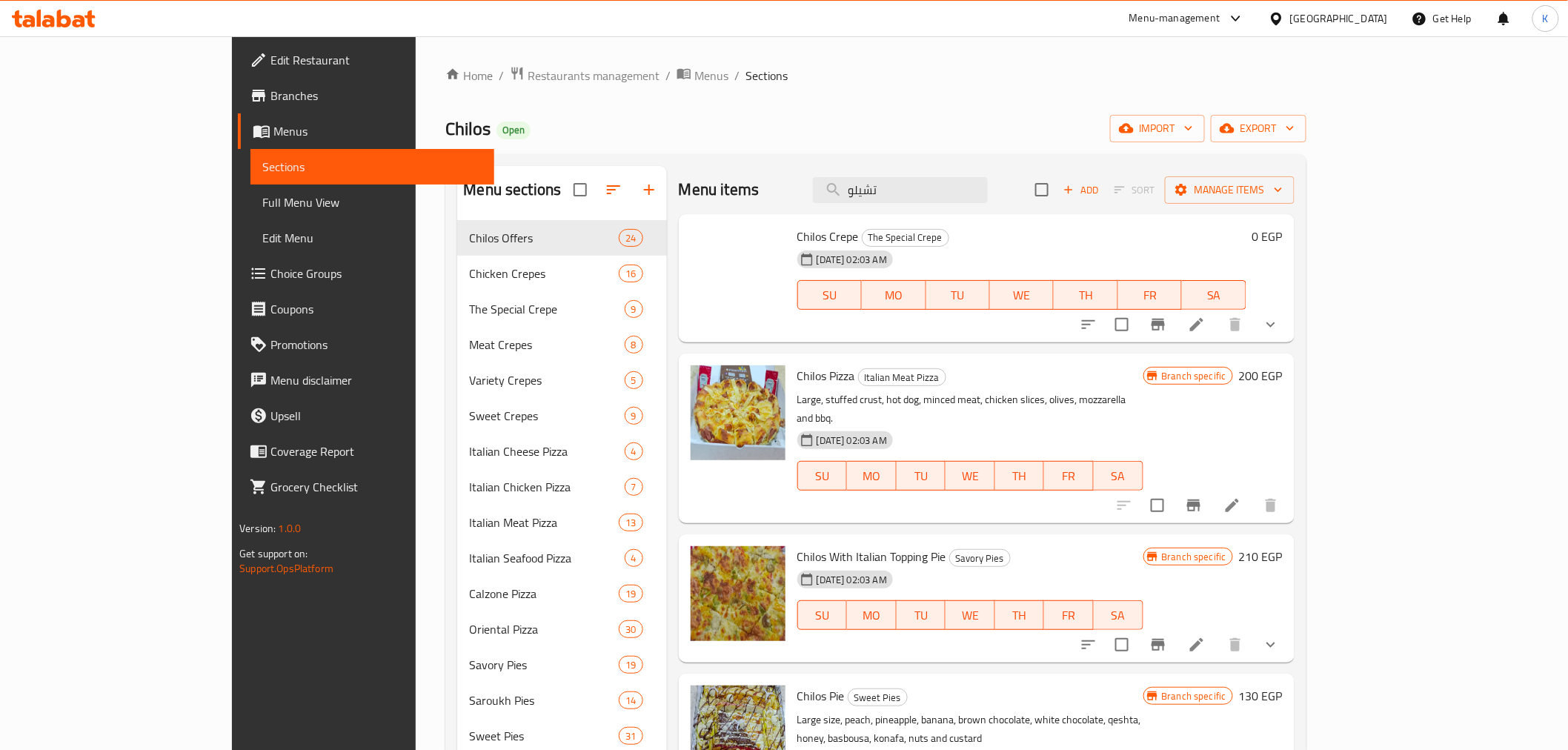
click at [769, 187] on div "Menu items تشيلو Add Sort Manage items" at bounding box center [986, 190] width 616 height 48
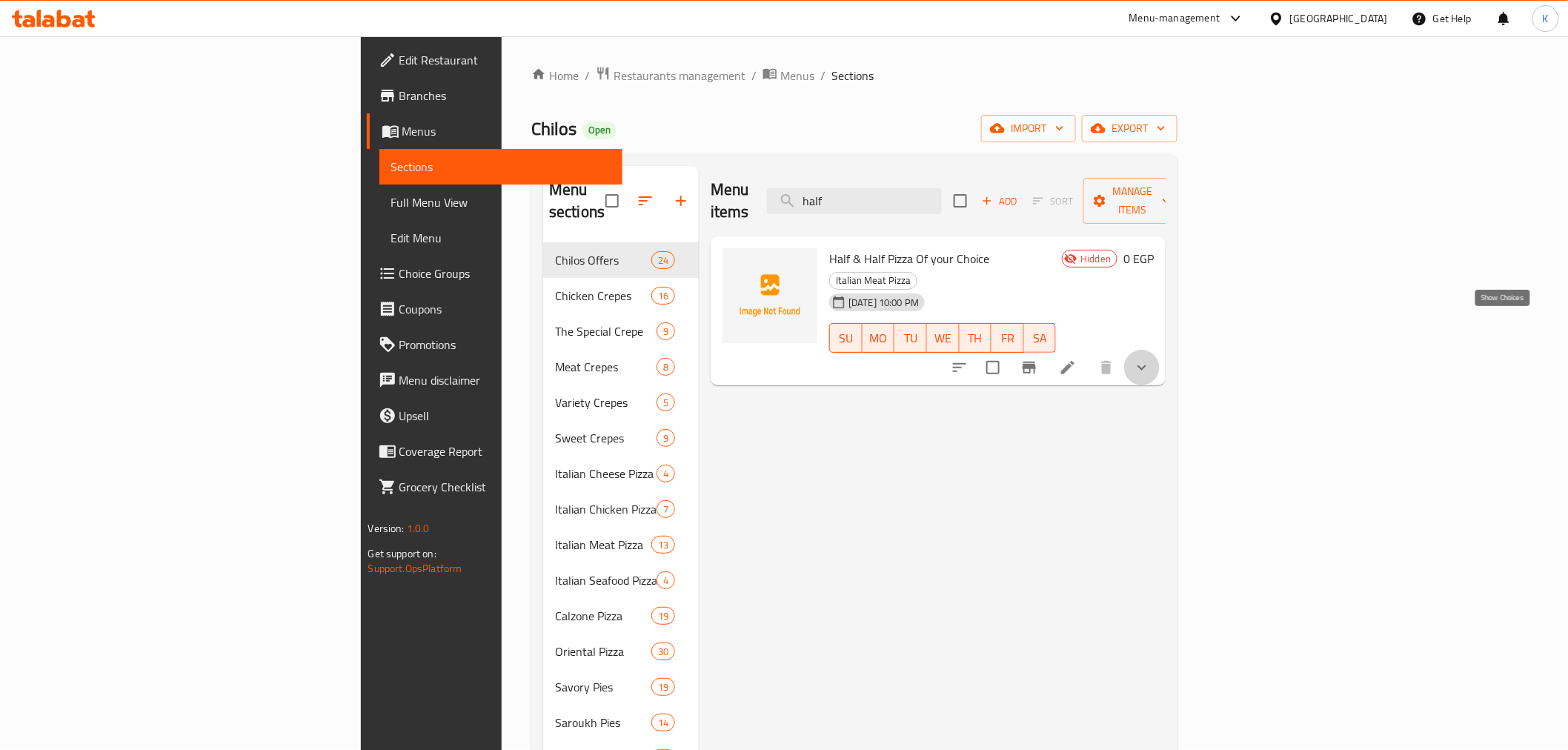
click at [1151, 359] on icon "show more" at bounding box center [1142, 367] width 18 height 18
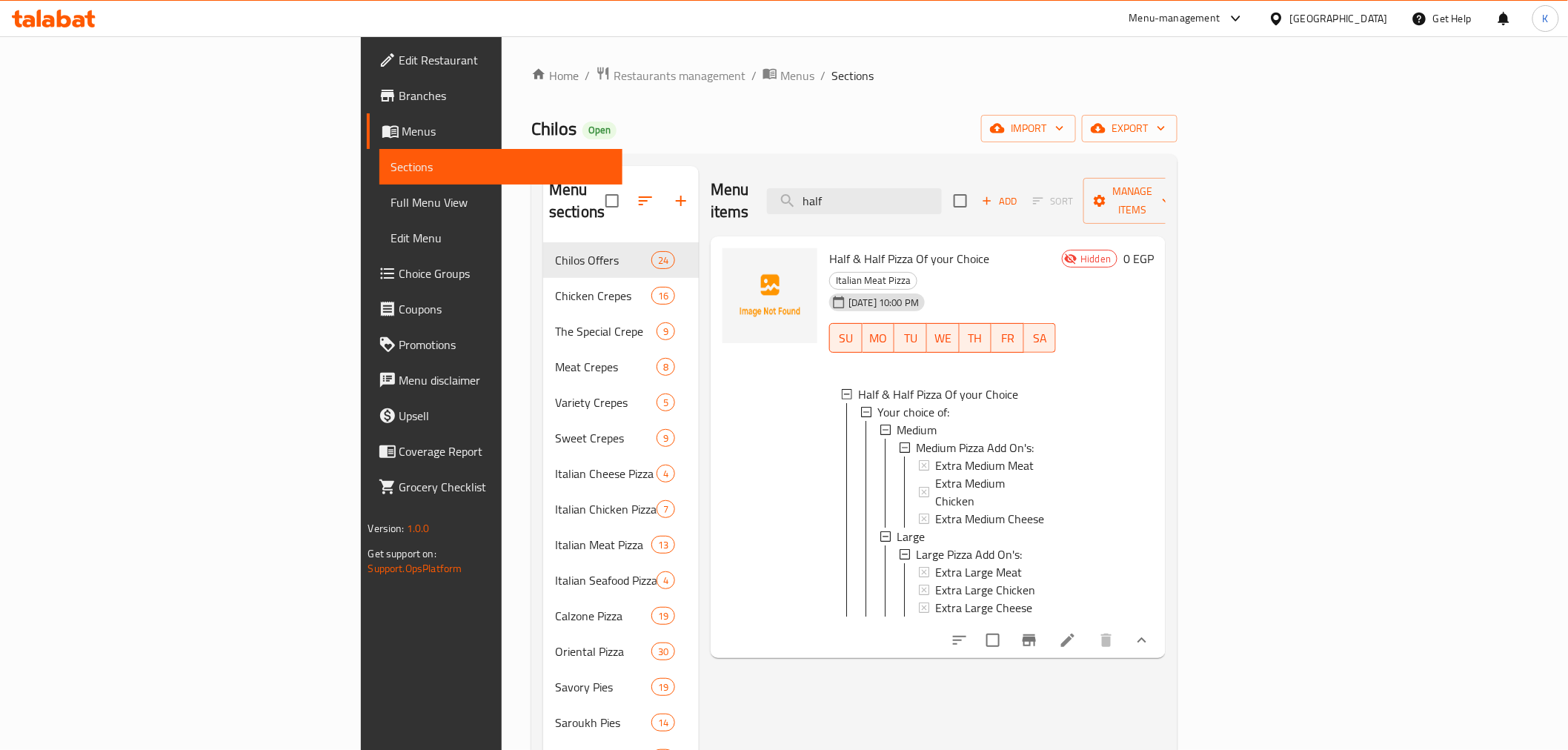
drag, startPoint x: 997, startPoint y: 195, endPoint x: 714, endPoint y: 195, distance: 283.0
click at [717, 195] on div "Menu items half Add Sort Manage items" at bounding box center [938, 201] width 455 height 70
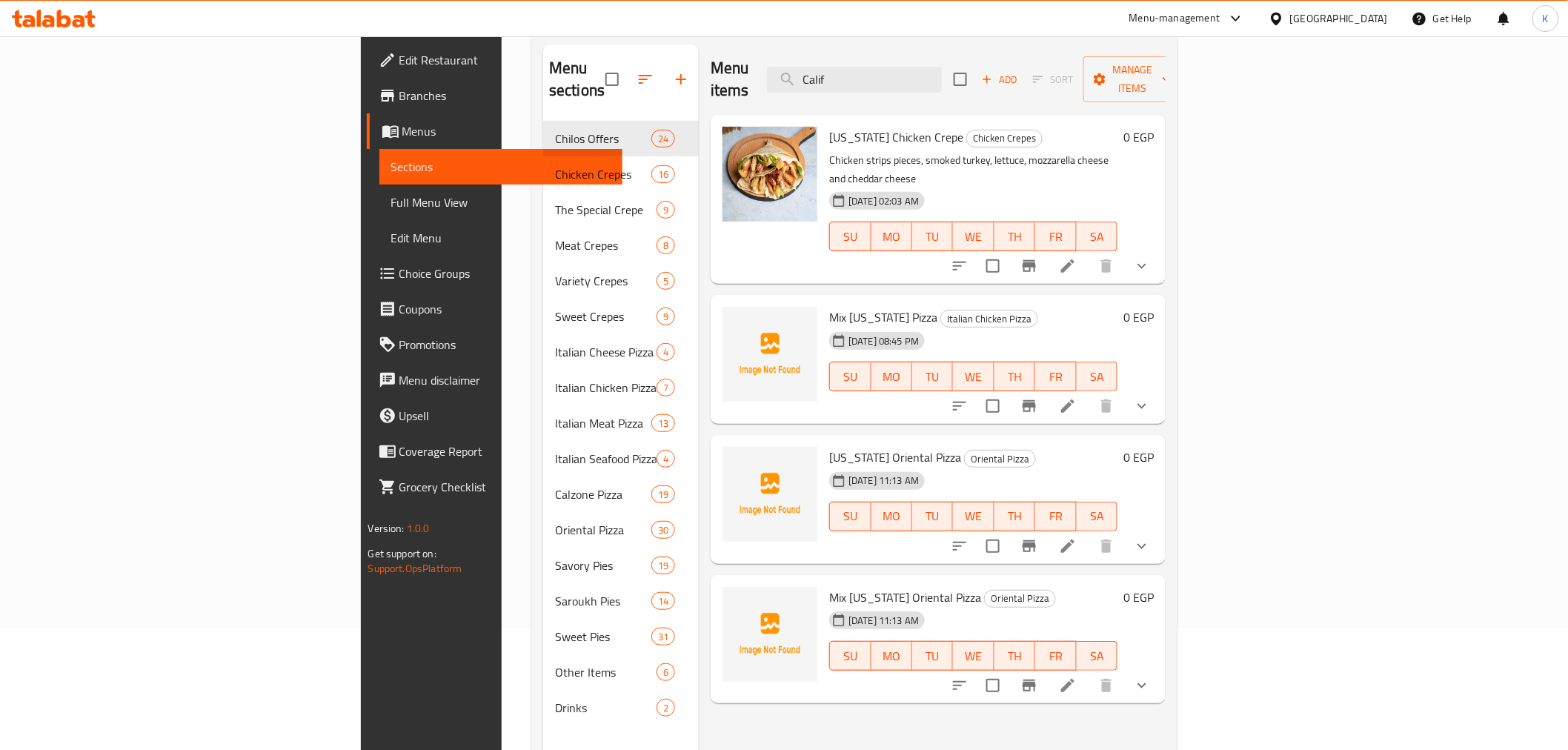
scroll to position [82, 0]
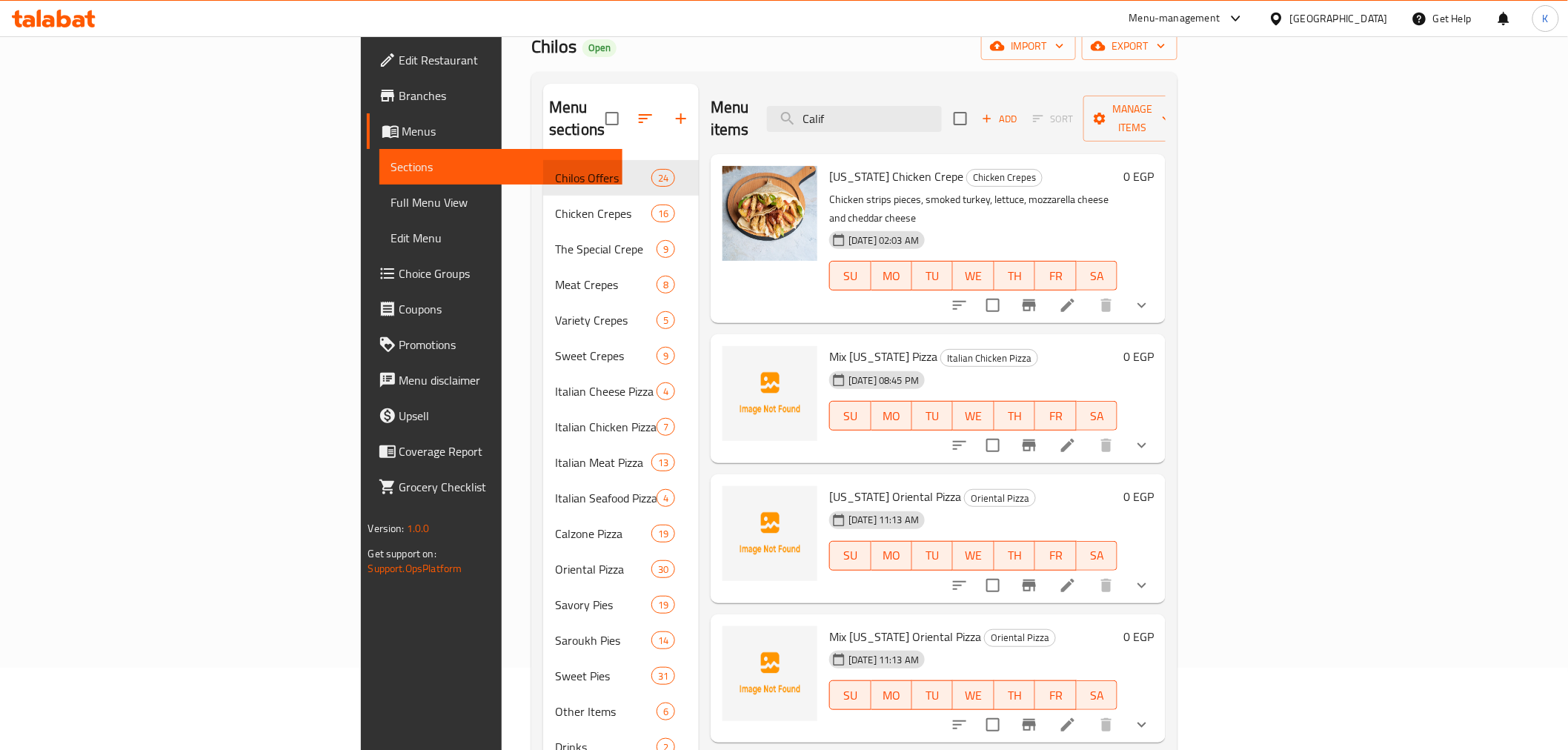
type input "Calif"
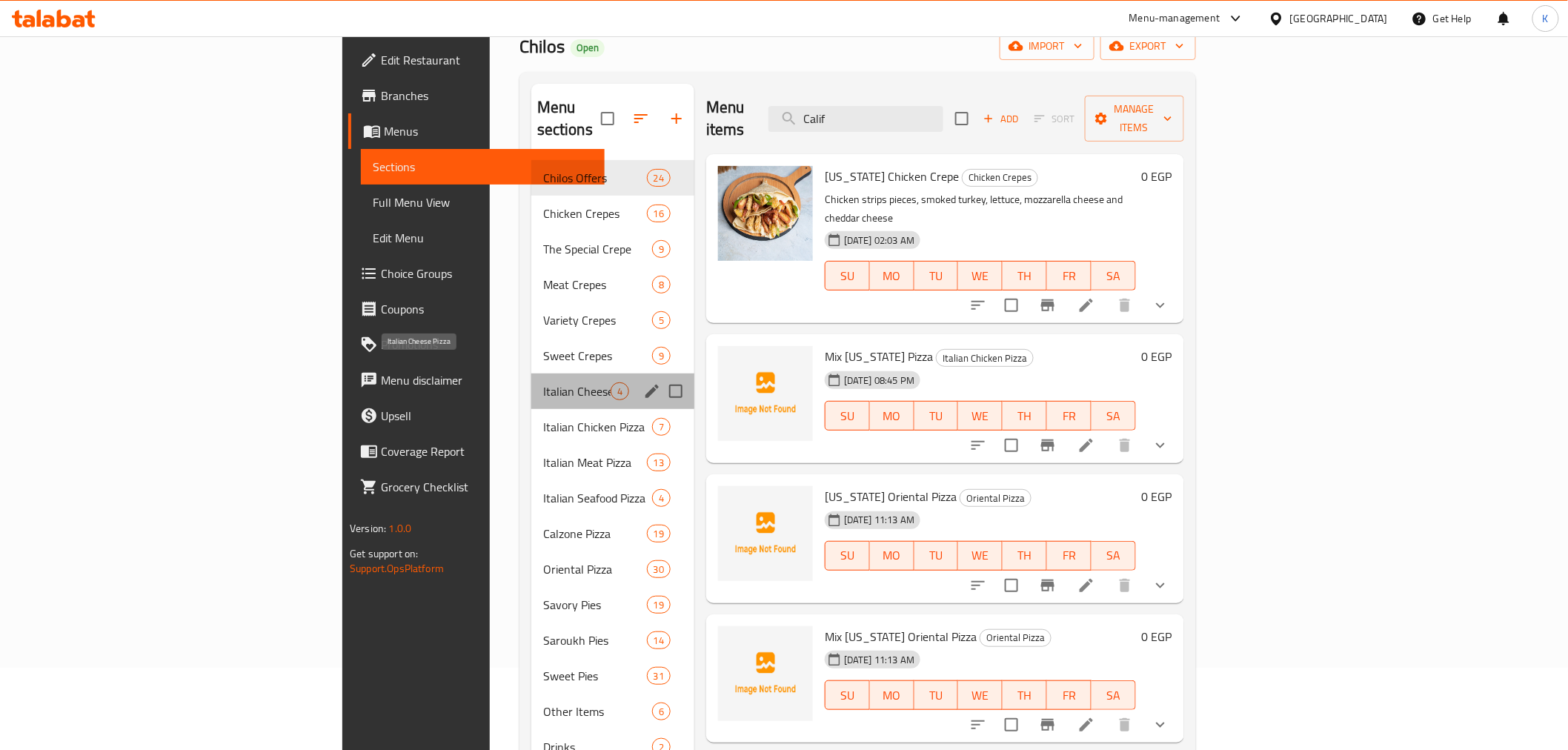
click at [543, 382] on span "Italian Cheese Pizza" at bounding box center [577, 391] width 68 height 18
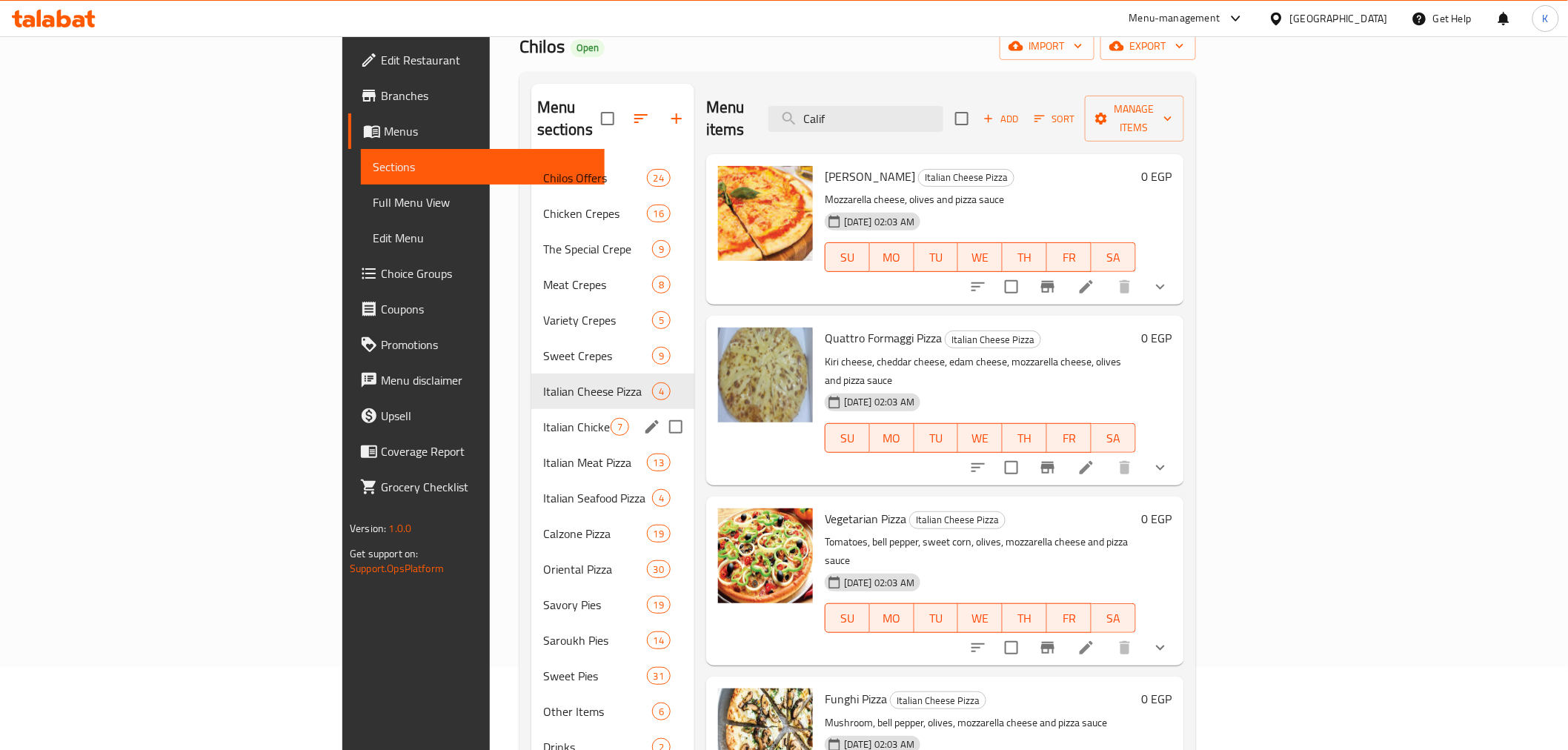
click at [531, 416] on div "Italian Chicken Pizza 7" at bounding box center [613, 427] width 163 height 36
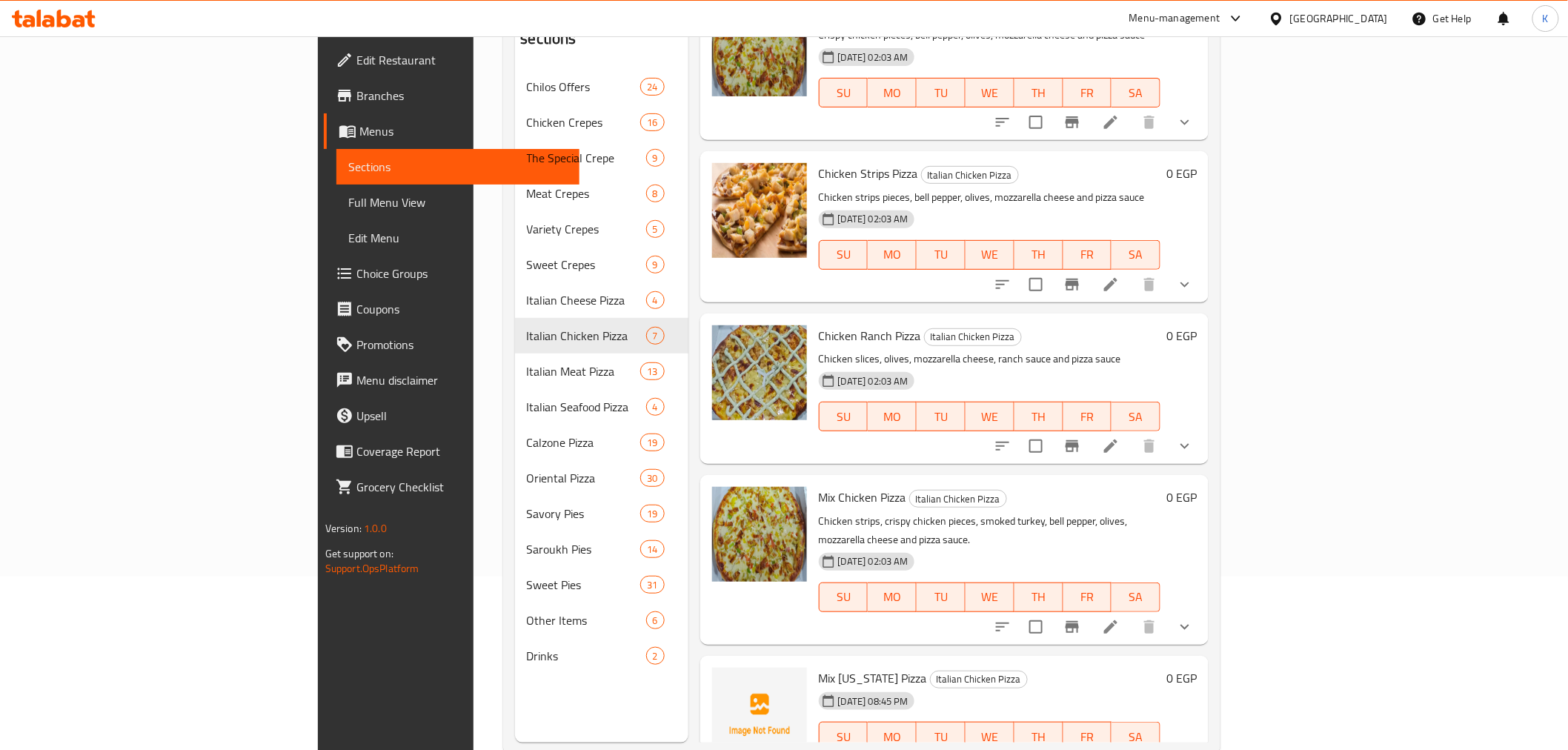
scroll to position [208, 0]
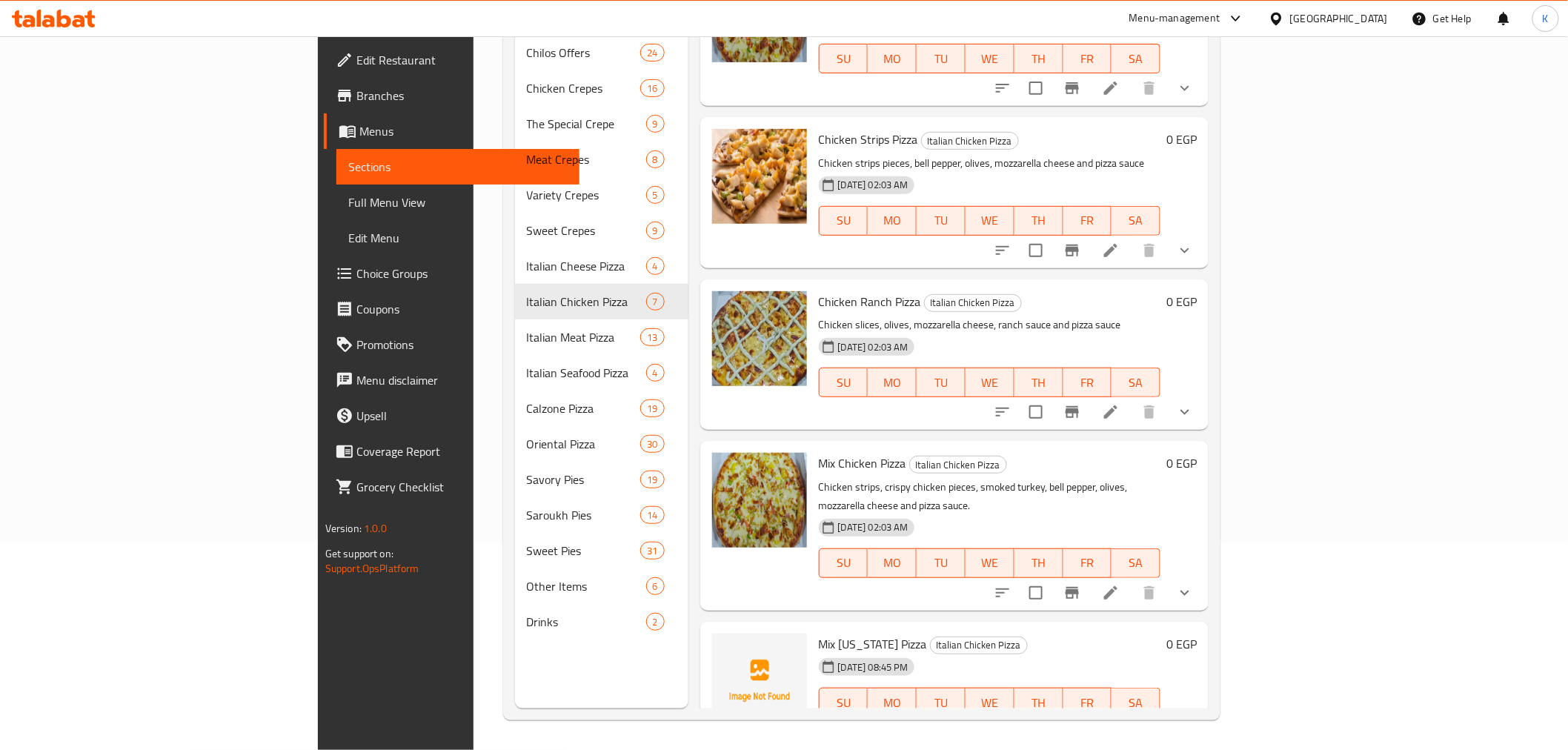
click at [1285, 11] on icon at bounding box center [1277, 19] width 16 height 16
click at [1280, 389] on div "United Arab Emirates" at bounding box center [1277, 388] width 223 height 34
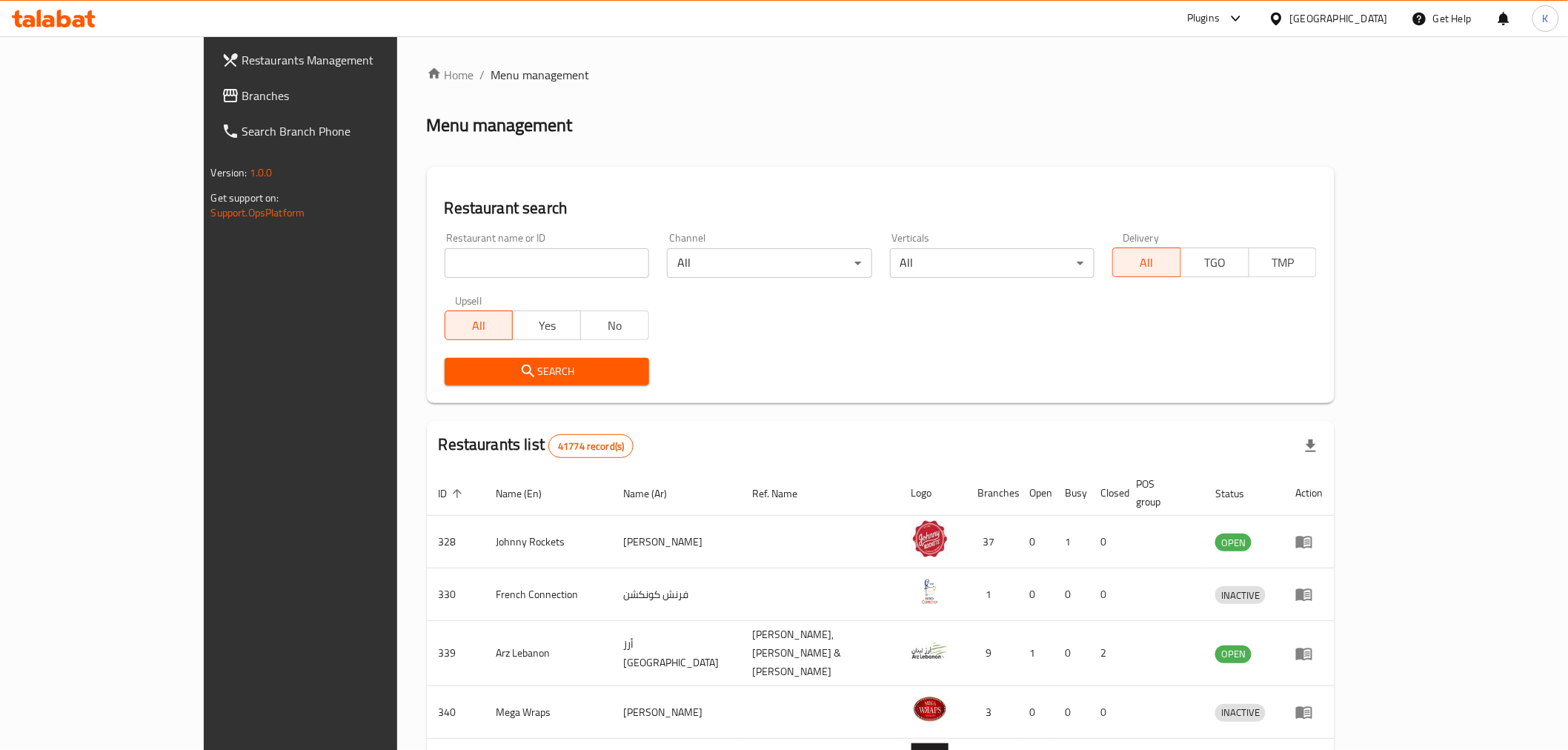
click at [242, 101] on span "Branches" at bounding box center [347, 95] width 211 height 18
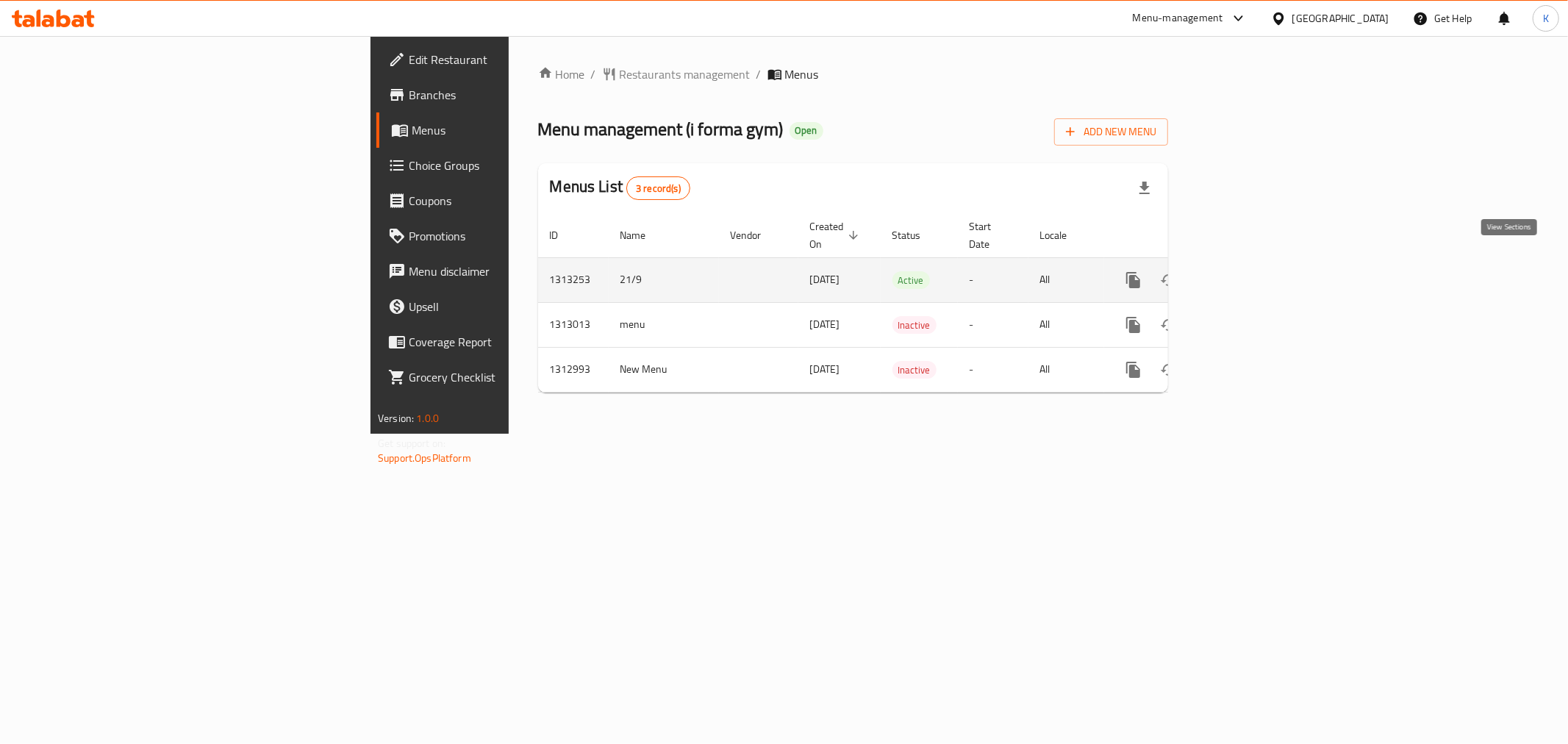
click at [1248, 271] on icon "enhanced table" at bounding box center [1239, 279] width 18 height 18
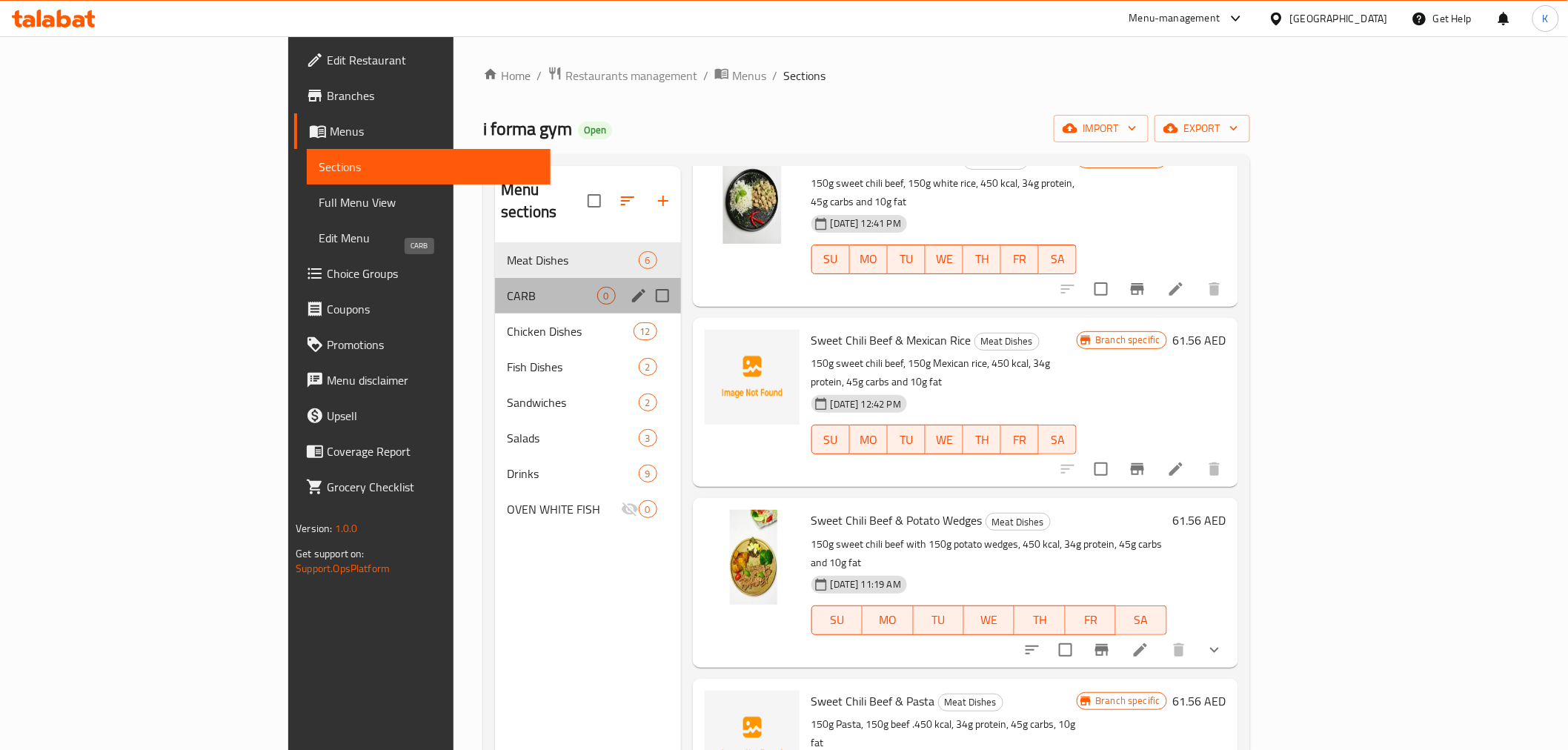
click at [507, 287] on span "CARB" at bounding box center [551, 296] width 89 height 18
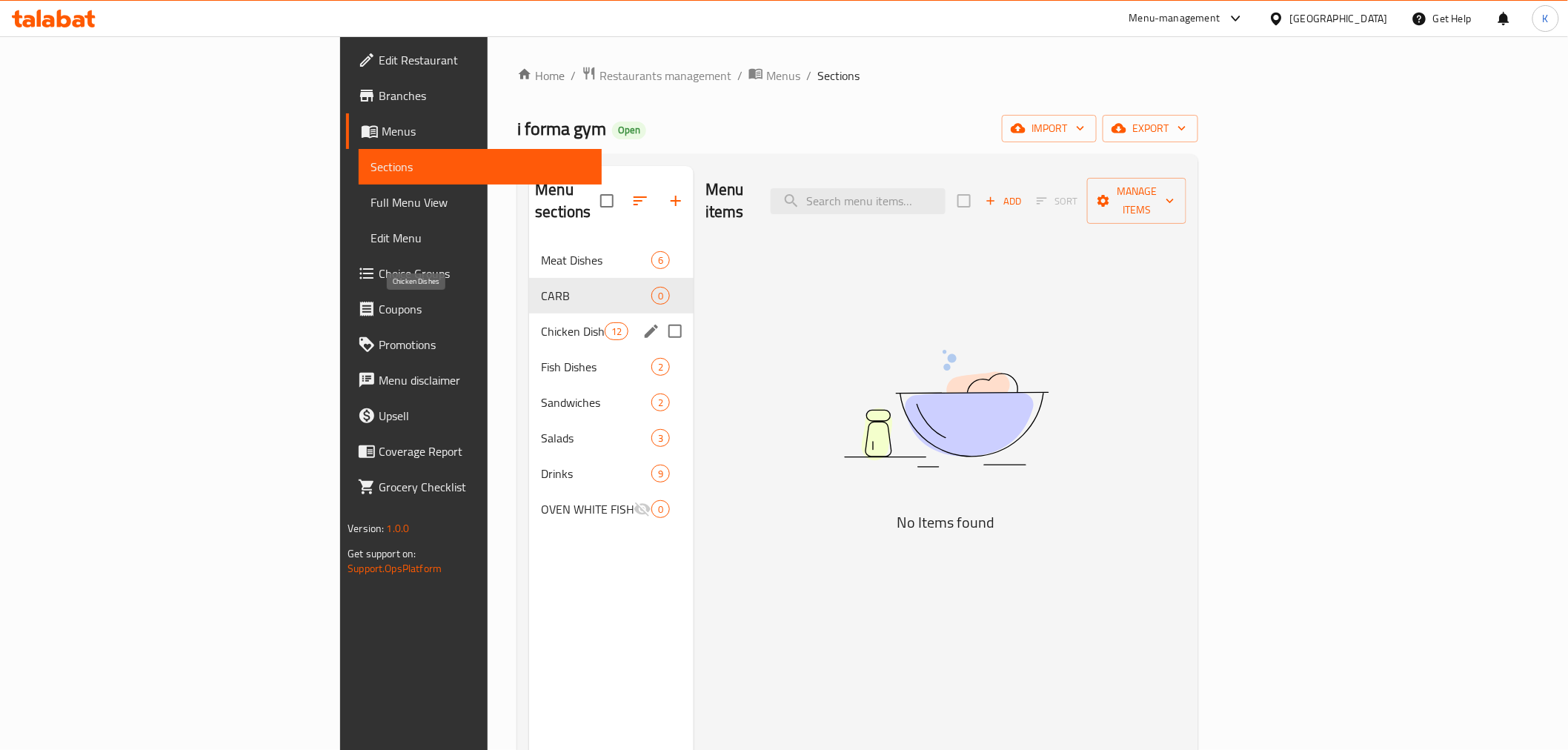
click at [541, 322] on span "Chicken Dishes" at bounding box center [572, 331] width 63 height 18
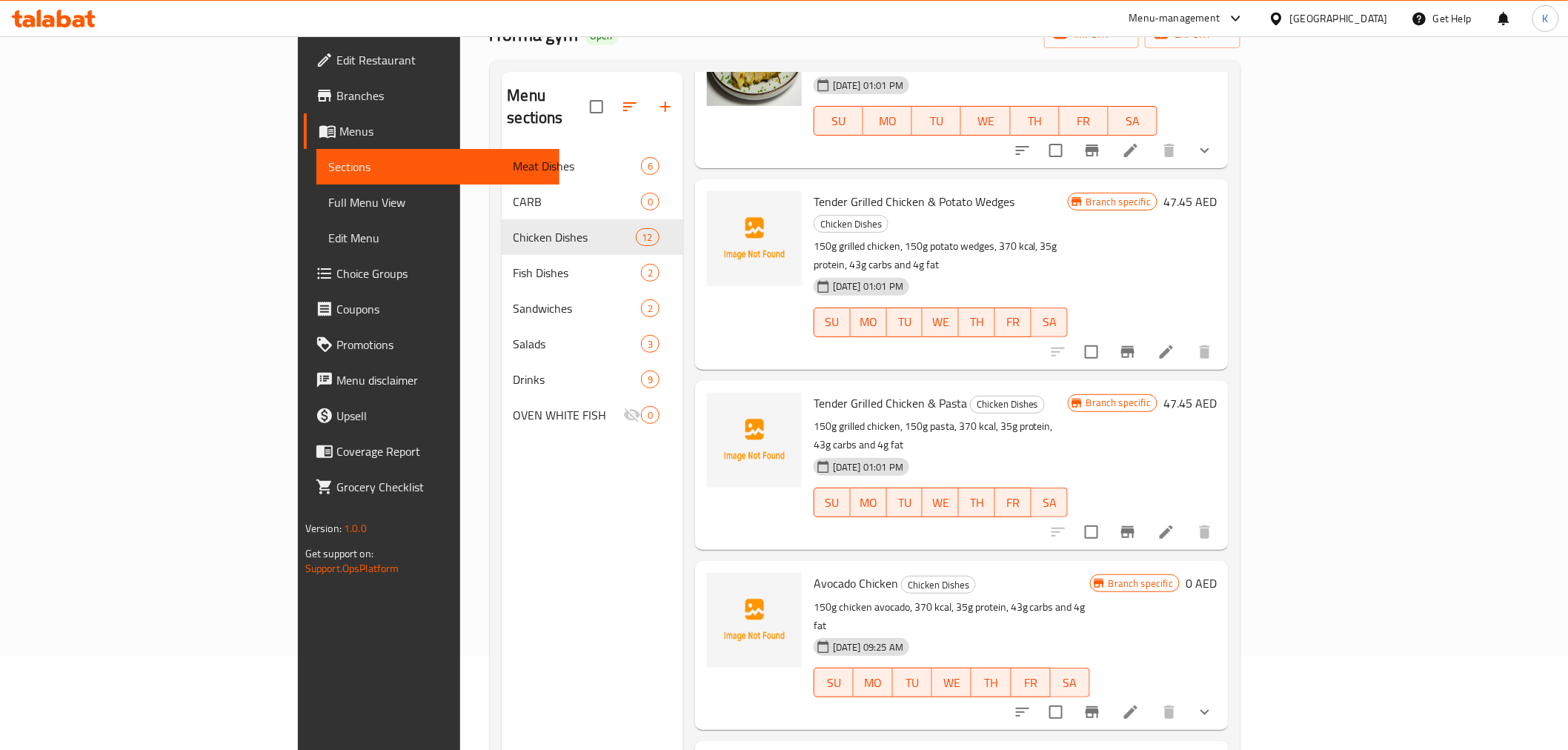
scroll to position [208, 0]
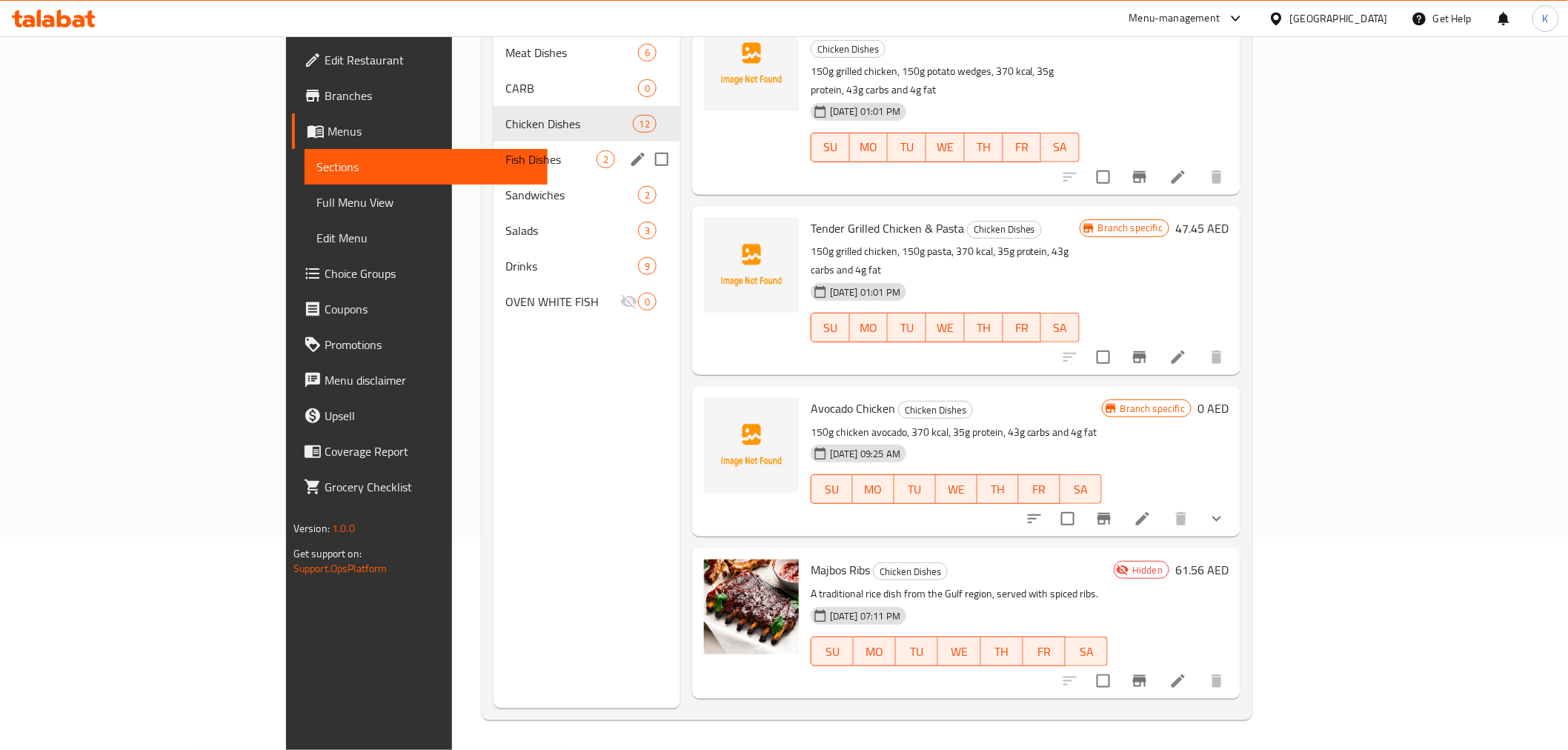
click at [506, 150] on span "Fish Dishes" at bounding box center [551, 159] width 91 height 18
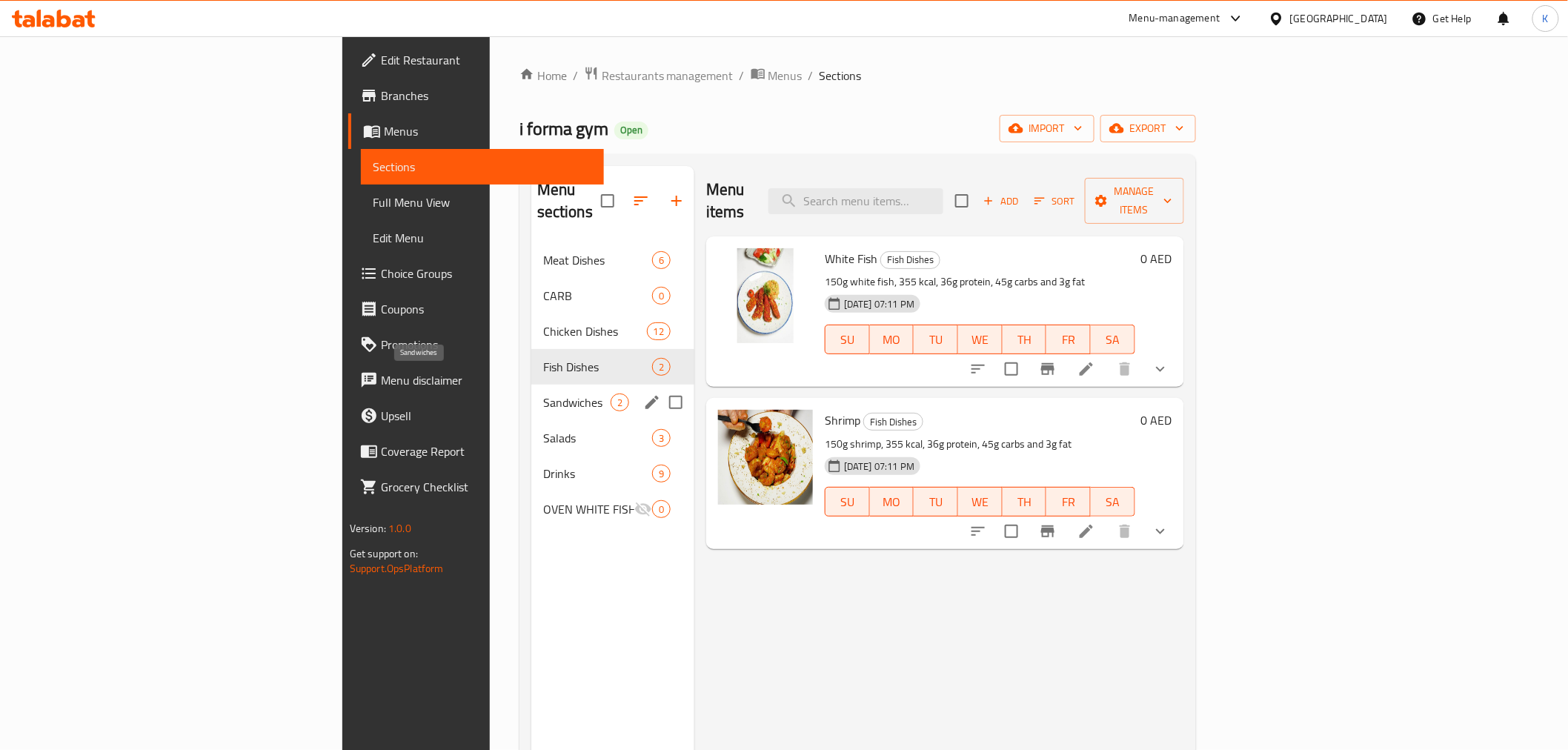
click at [543, 394] on span "Sandwiches" at bounding box center [577, 402] width 68 height 18
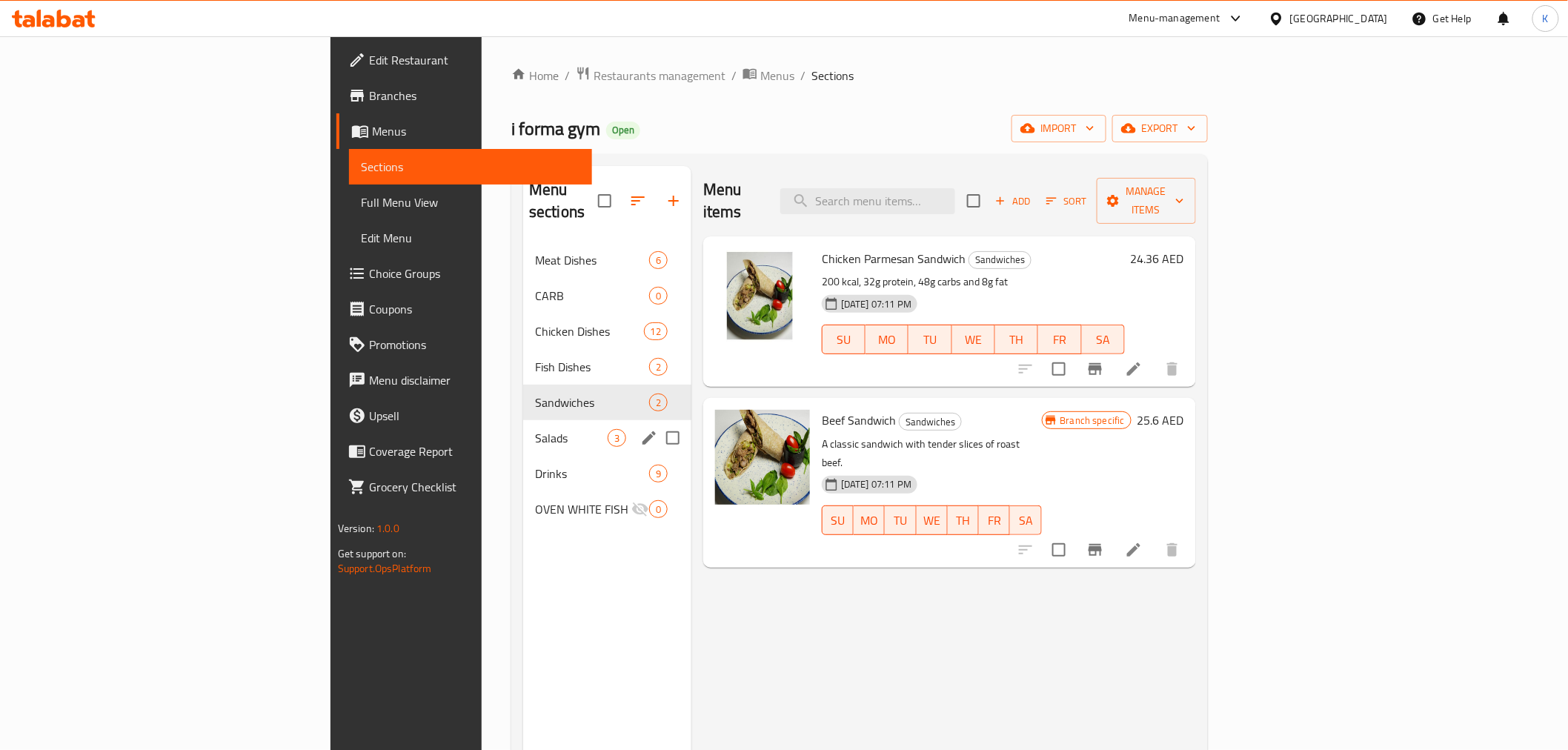
click at [523, 420] on div "Salads 3" at bounding box center [607, 438] width 168 height 36
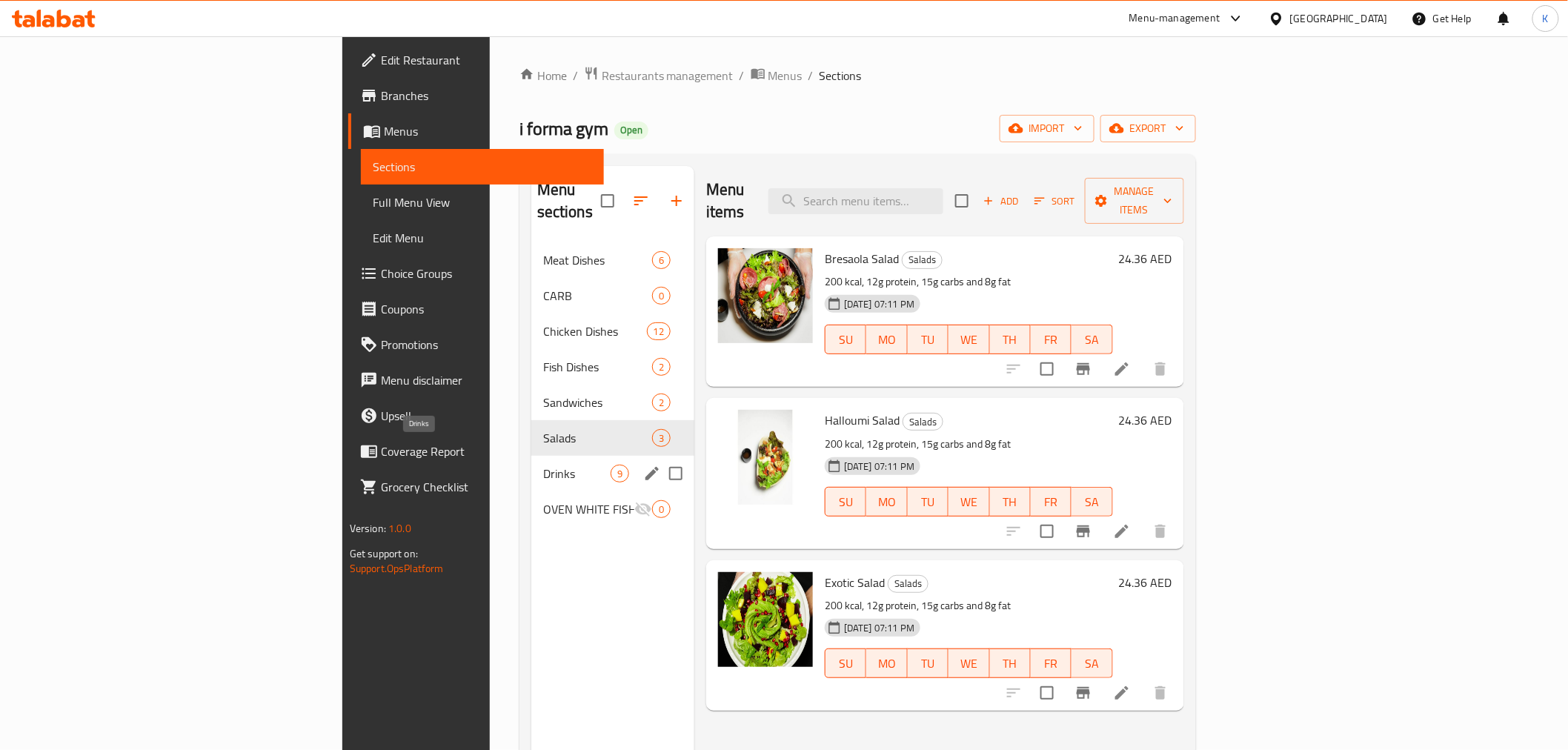
click at [543, 464] on span "Drinks" at bounding box center [577, 473] width 68 height 18
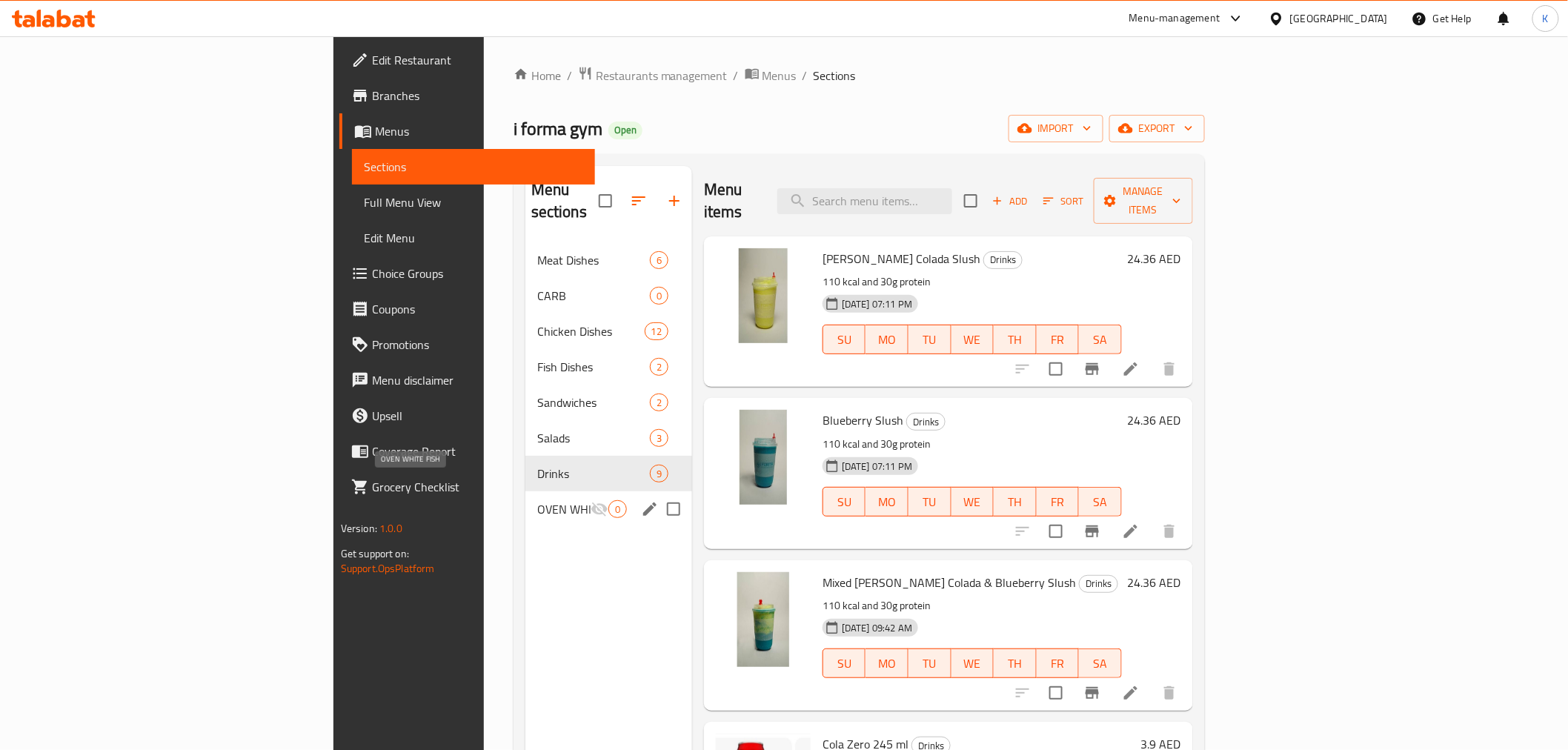
click at [538, 500] on span "OVEN WHITE FISH" at bounding box center [564, 509] width 54 height 18
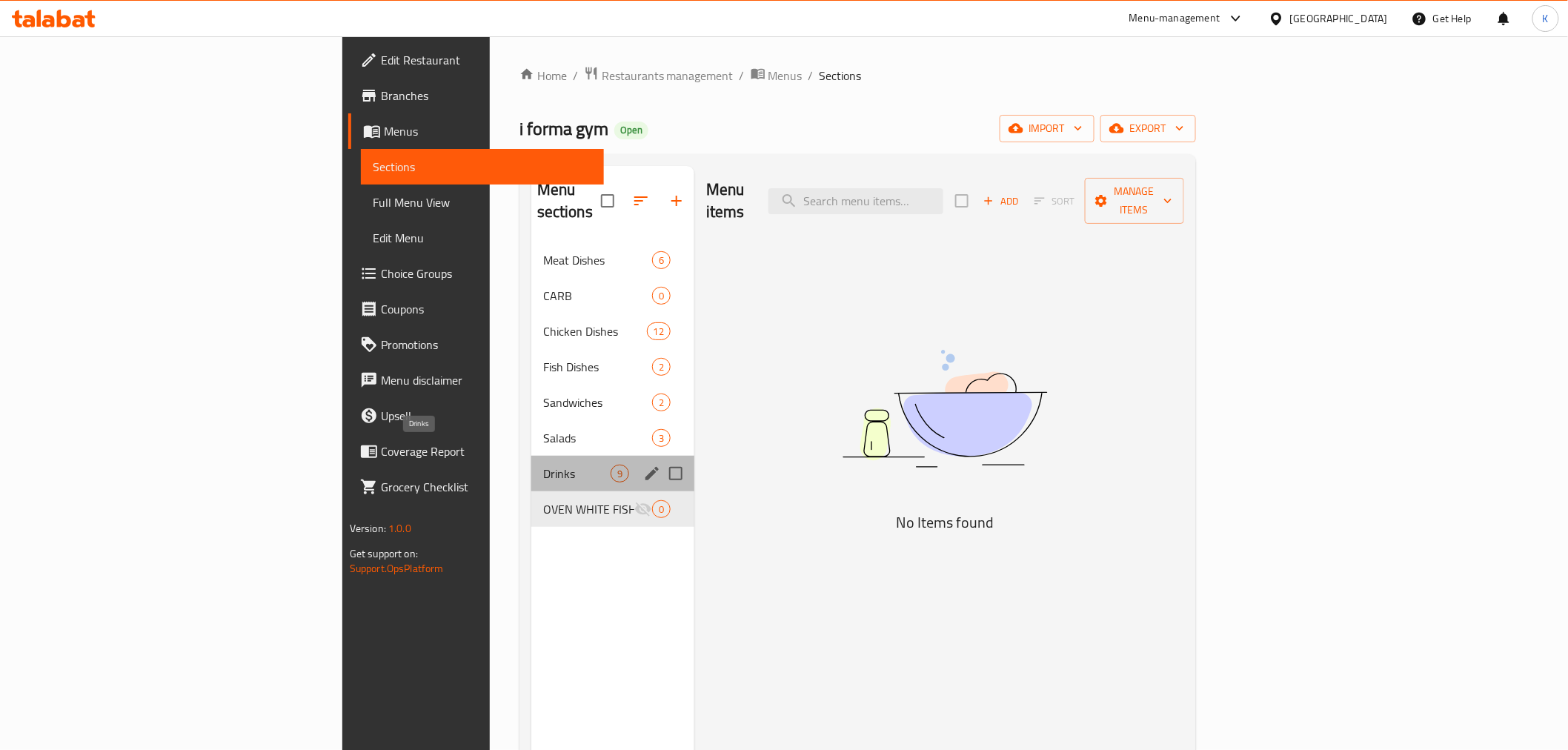
click at [543, 464] on span "Drinks" at bounding box center [577, 473] width 68 height 18
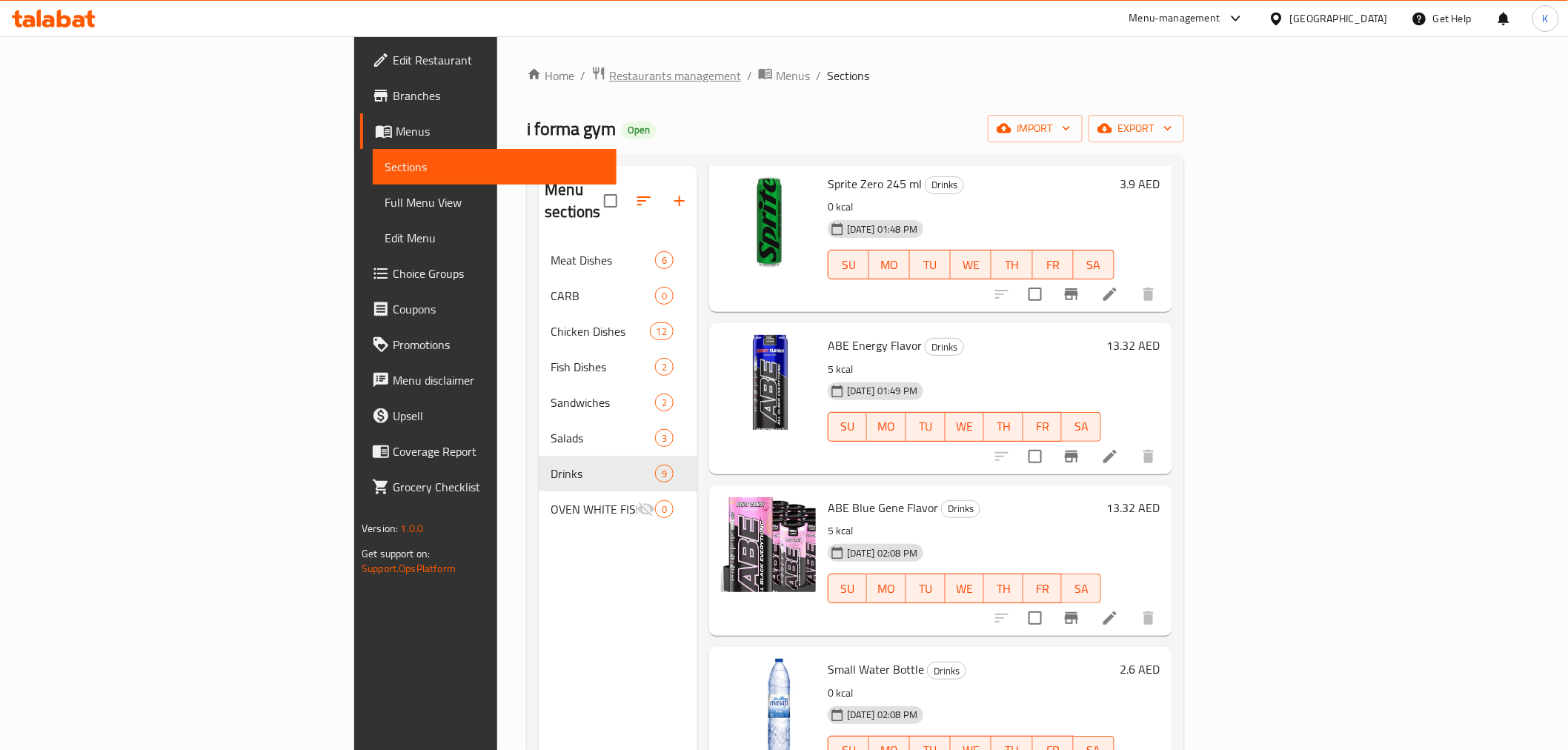
click at [609, 76] on span "Restaurants management" at bounding box center [675, 75] width 132 height 18
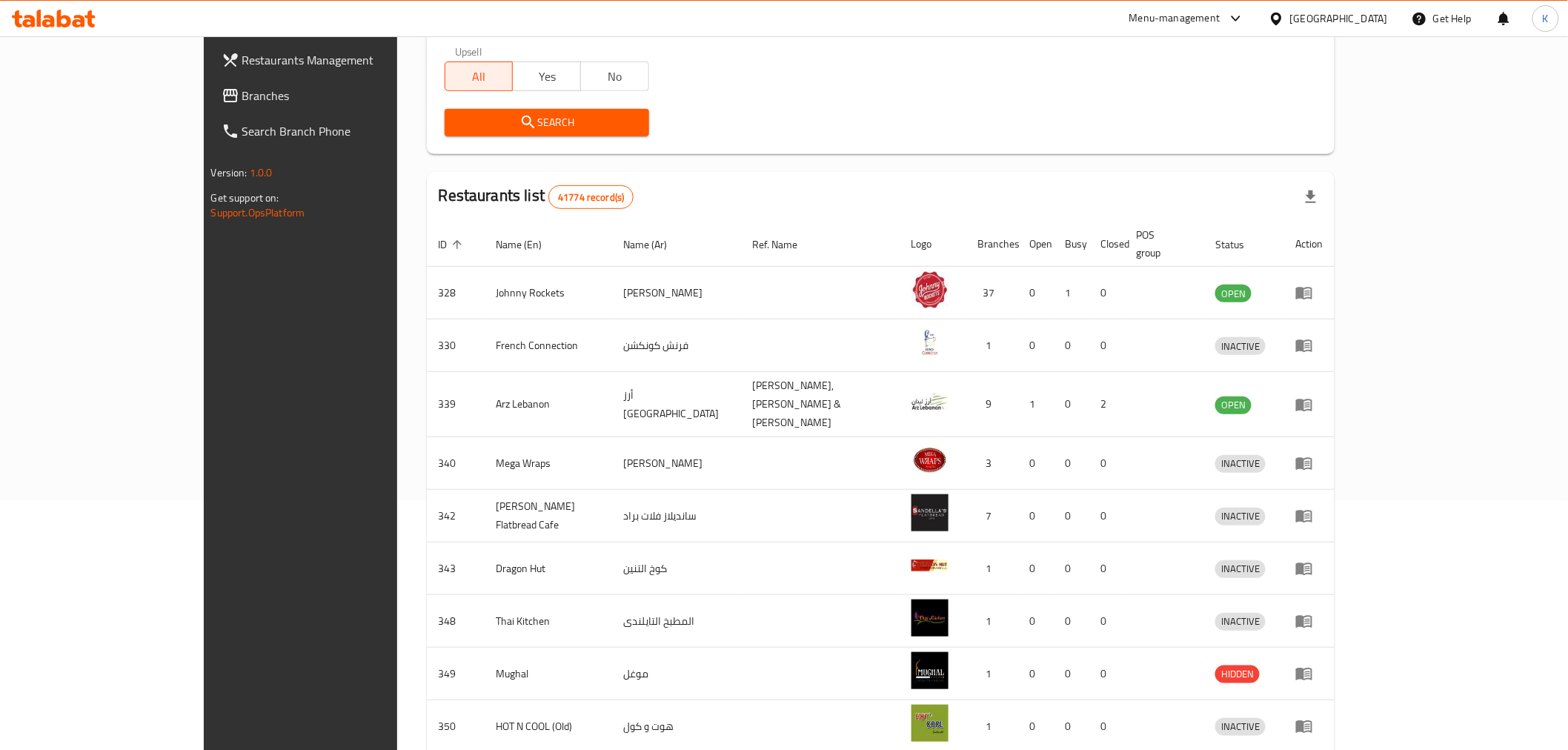
scroll to position [28, 0]
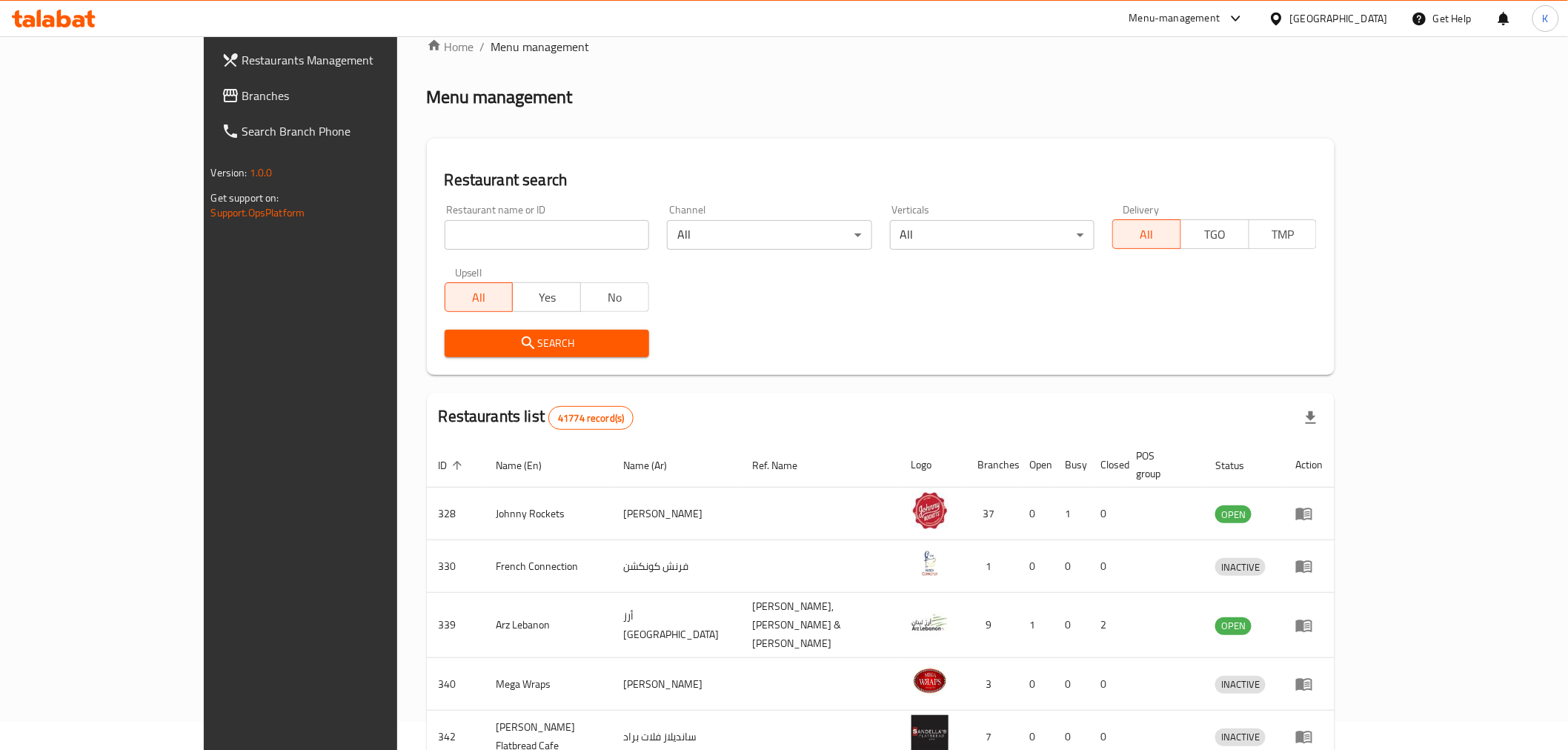
click at [493, 247] on input "search" at bounding box center [546, 235] width 205 height 30
type input "burger king"
click button "Search" at bounding box center [546, 343] width 205 height 27
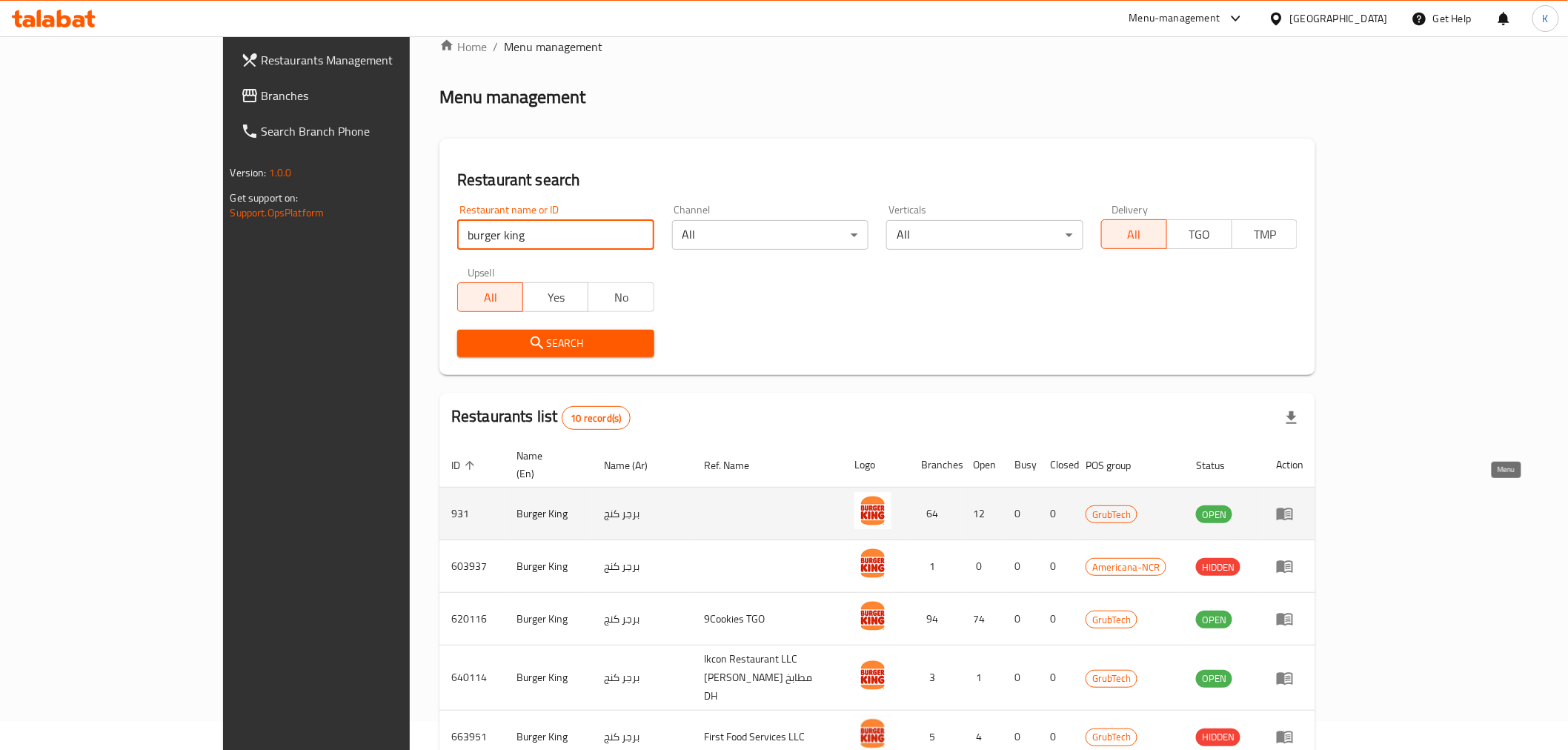
click at [1303, 505] on link "enhanced table" at bounding box center [1289, 513] width 27 height 18
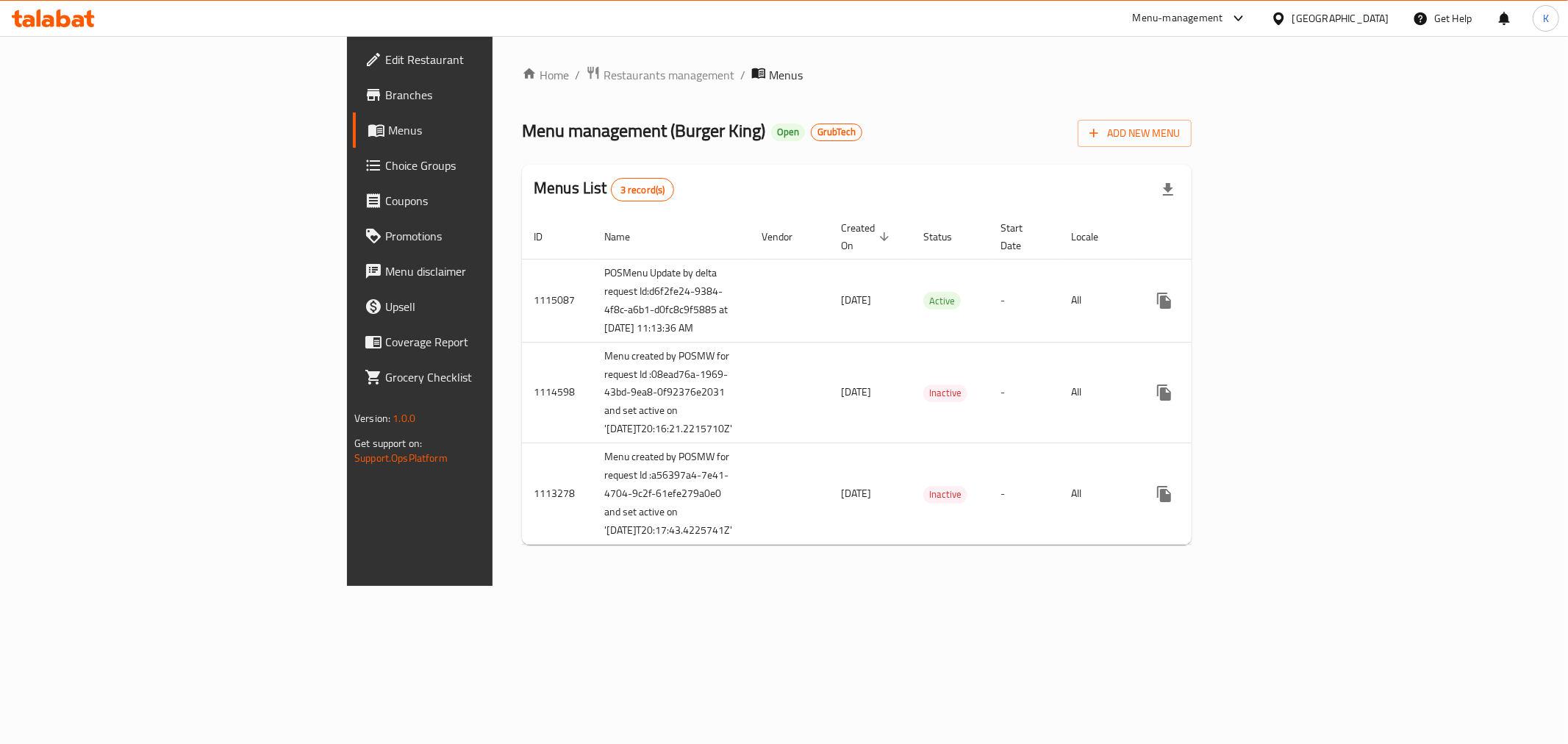
click at [385, 63] on span "Edit Restaurant" at bounding box center [491, 59] width 211 height 18
